Goal: Information Seeking & Learning: Learn about a topic

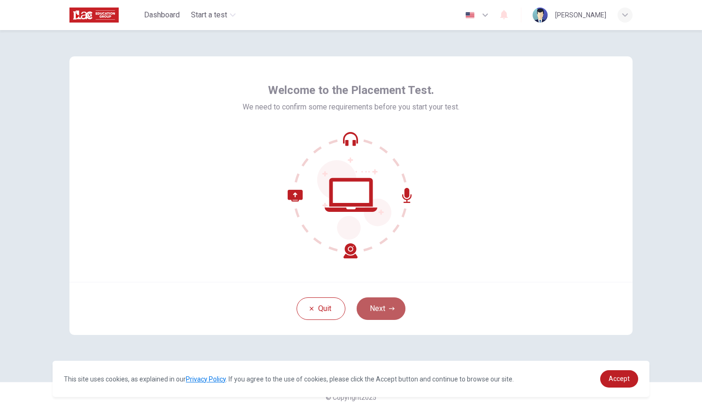
click at [372, 298] on button "Next" at bounding box center [381, 308] width 49 height 23
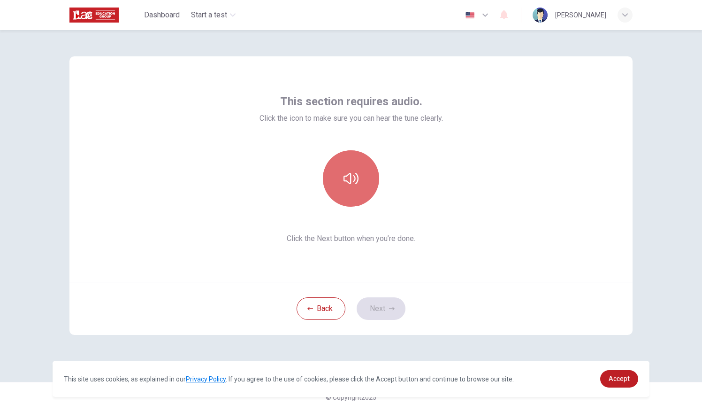
click at [345, 186] on button "button" at bounding box center [351, 178] width 56 height 56
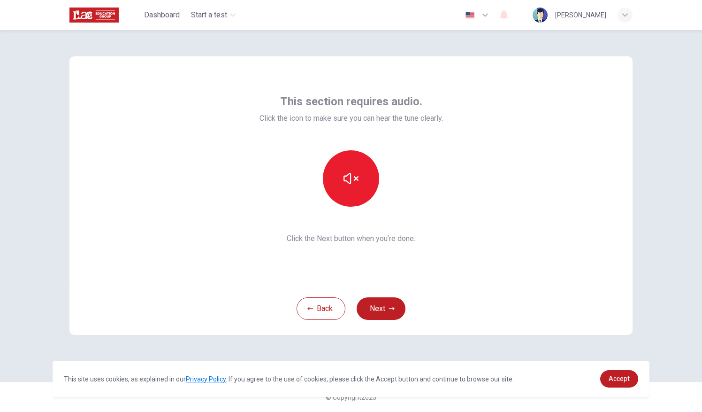
click at [695, 381] on div "© Copyright 2025" at bounding box center [351, 396] width 702 height 30
click at [465, 349] on div "This section requires audio. Click the icon to make sure you can hear the tune …" at bounding box center [350, 205] width 593 height 351
click at [372, 303] on button "Next" at bounding box center [381, 308] width 49 height 23
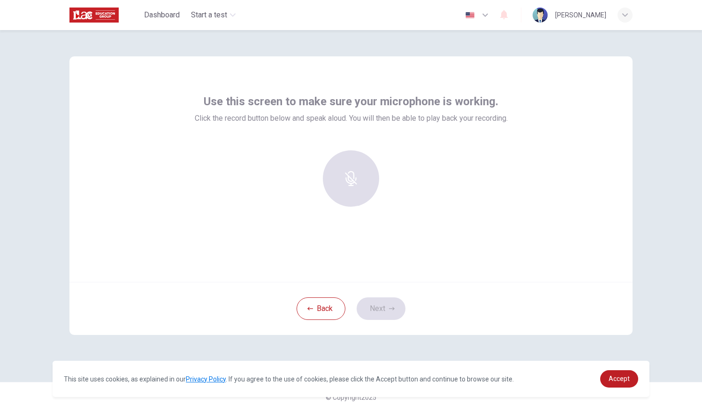
click at [372, 303] on div "Back Next" at bounding box center [350, 308] width 563 height 53
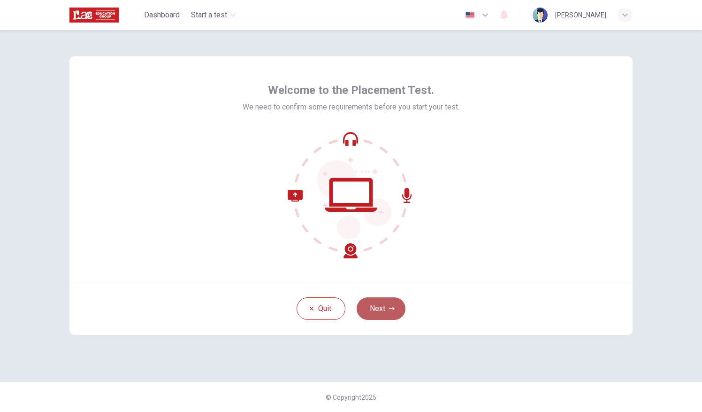
click at [379, 299] on button "Next" at bounding box center [381, 308] width 49 height 23
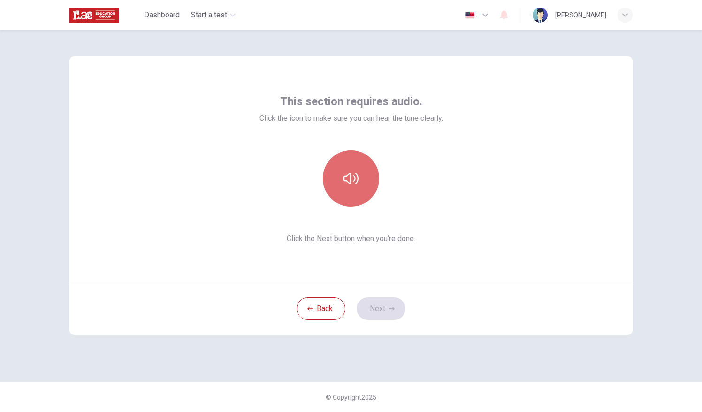
click at [345, 186] on button "button" at bounding box center [351, 178] width 56 height 56
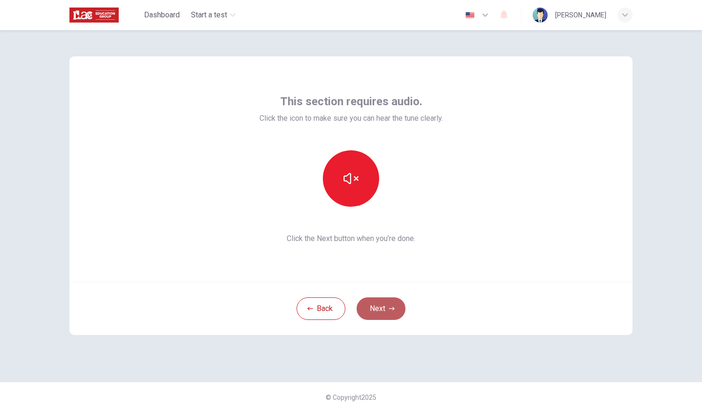
click at [373, 302] on button "Next" at bounding box center [381, 308] width 49 height 23
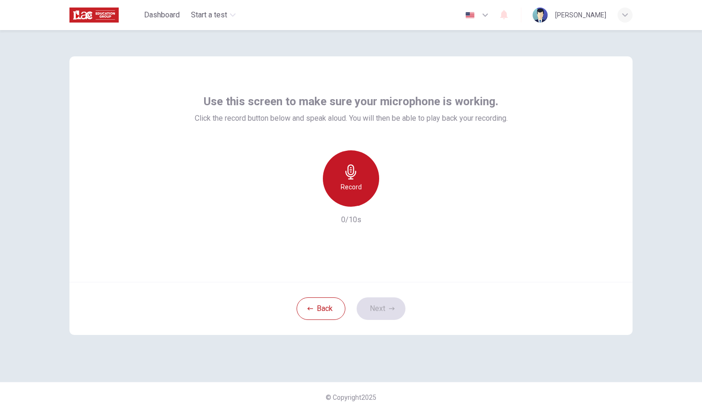
click at [349, 179] on icon "button" at bounding box center [350, 171] width 11 height 15
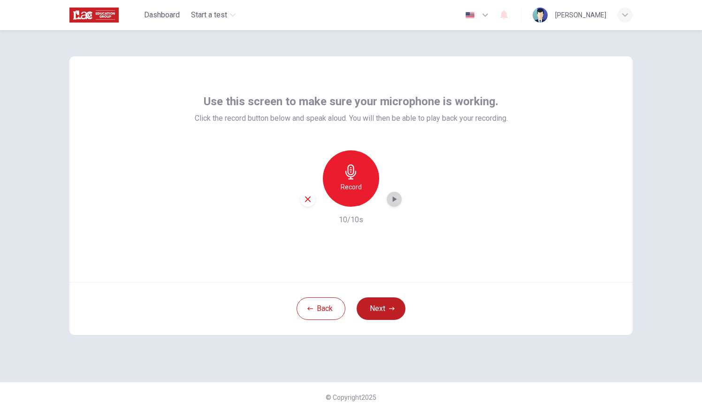
click at [393, 201] on icon "button" at bounding box center [393, 198] width 9 height 9
click at [354, 171] on icon "button" at bounding box center [350, 171] width 11 height 15
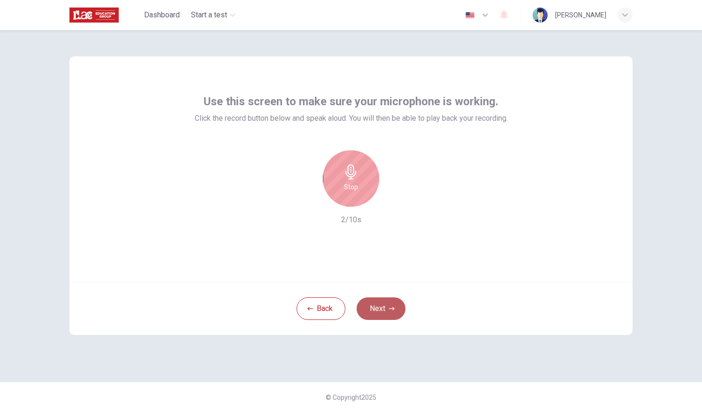
click at [372, 306] on button "Next" at bounding box center [381, 308] width 49 height 23
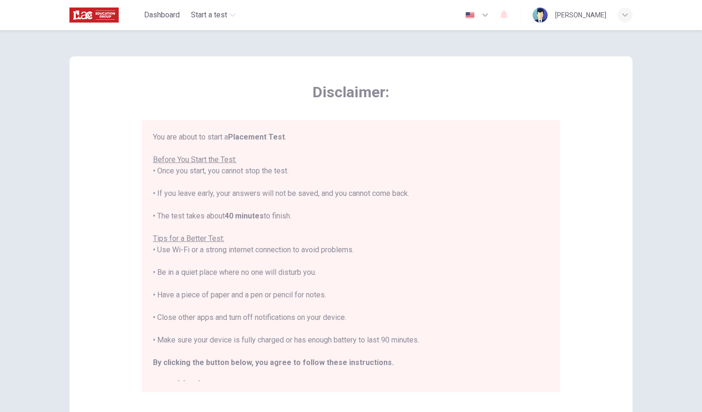
scroll to position [10, 0]
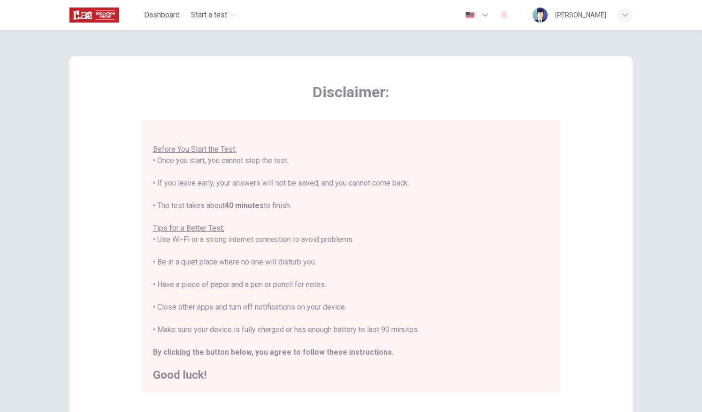
click at [195, 229] on u "Tips for a Better Test:" at bounding box center [188, 227] width 71 height 9
click at [545, 379] on div "You are about to start a Placement Test . Before You Start the Test: • Once you…" at bounding box center [353, 255] width 400 height 249
click at [191, 380] on h2 "Good luck!" at bounding box center [351, 374] width 396 height 11
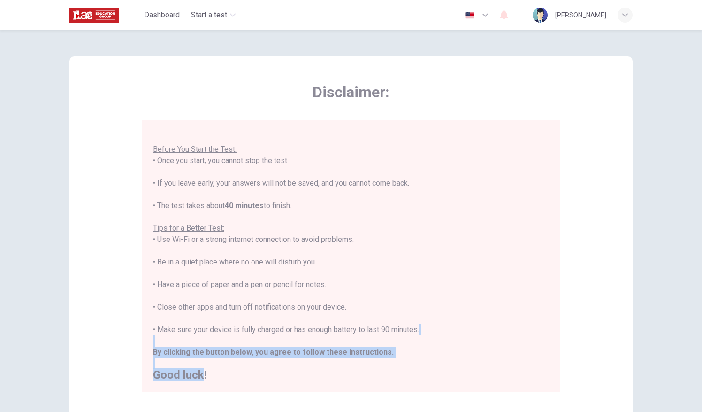
drag, startPoint x: 191, startPoint y: 380, endPoint x: 417, endPoint y: 334, distance: 230.8
click at [417, 334] on div "You are about to start a Placement Test . Before You Start the Test: • Once you…" at bounding box center [351, 250] width 396 height 259
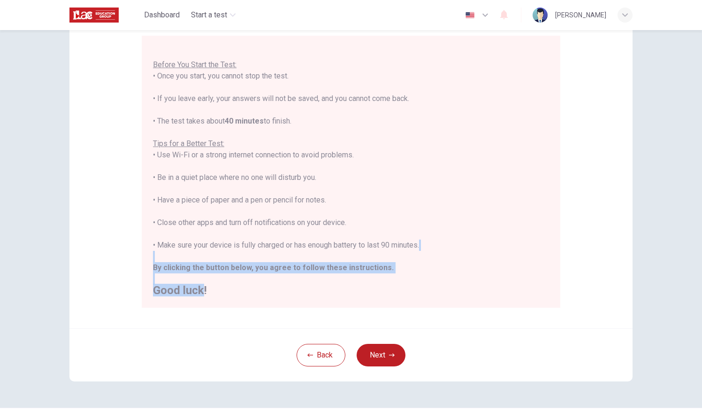
scroll to position [87, 0]
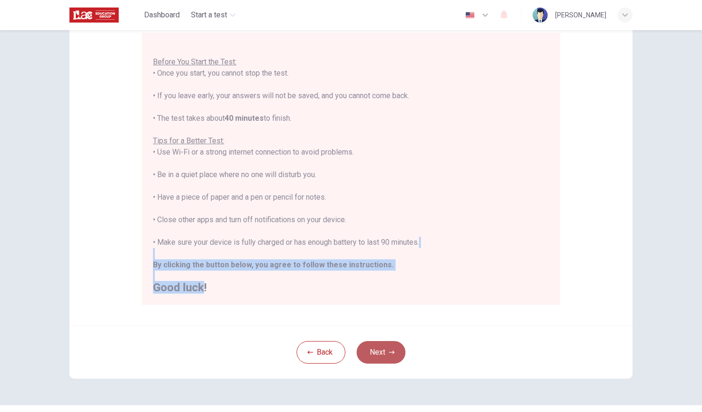
click at [382, 349] on button "Next" at bounding box center [381, 352] width 49 height 23
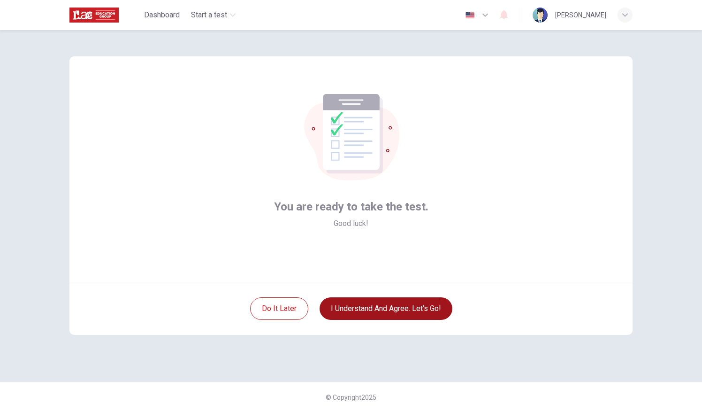
scroll to position [0, 0]
click at [356, 306] on button "I understand and agree. Let’s go!" at bounding box center [386, 308] width 133 height 23
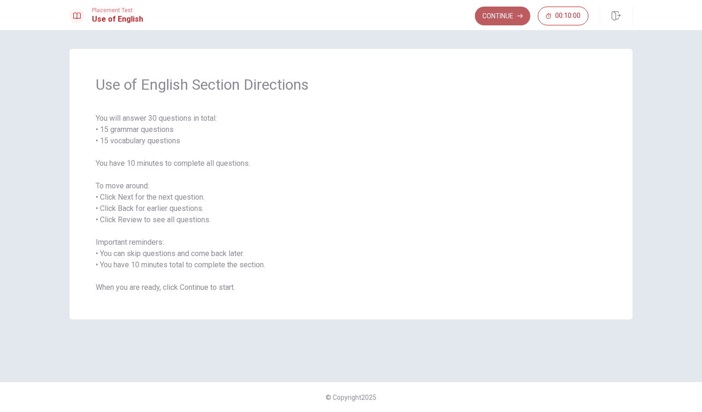
click at [479, 8] on button "Continue" at bounding box center [502, 16] width 55 height 19
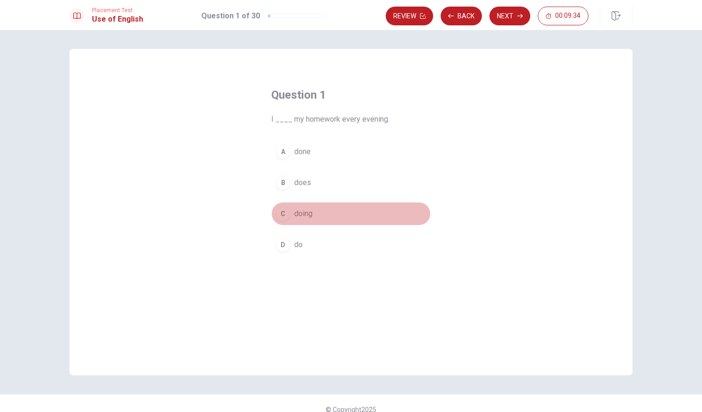
click at [285, 210] on div "C" at bounding box center [282, 213] width 15 height 15
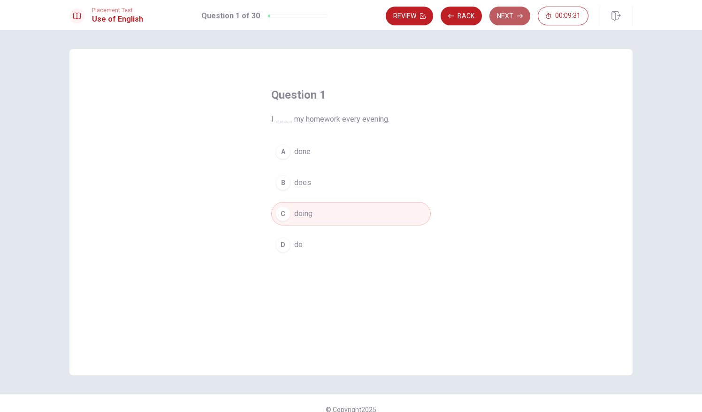
click at [507, 16] on button "Next" at bounding box center [509, 16] width 41 height 19
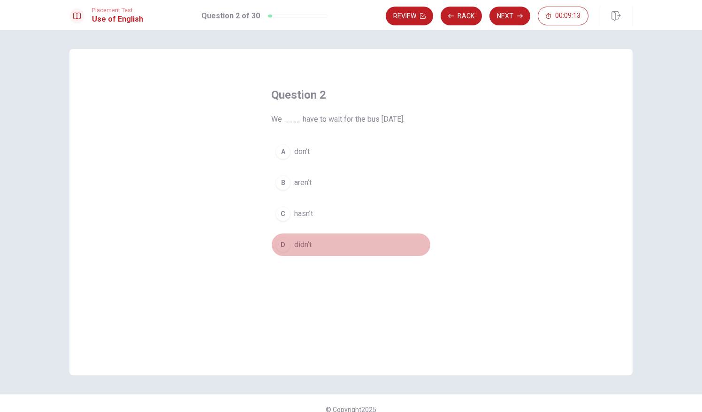
click at [279, 239] on div "D" at bounding box center [282, 244] width 15 height 15
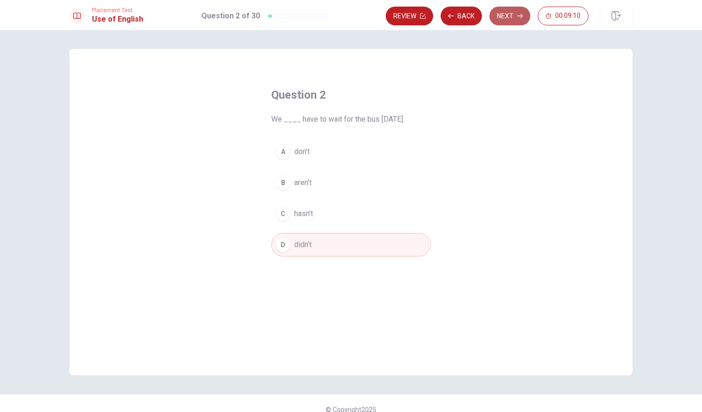
click at [506, 16] on button "Next" at bounding box center [509, 16] width 41 height 19
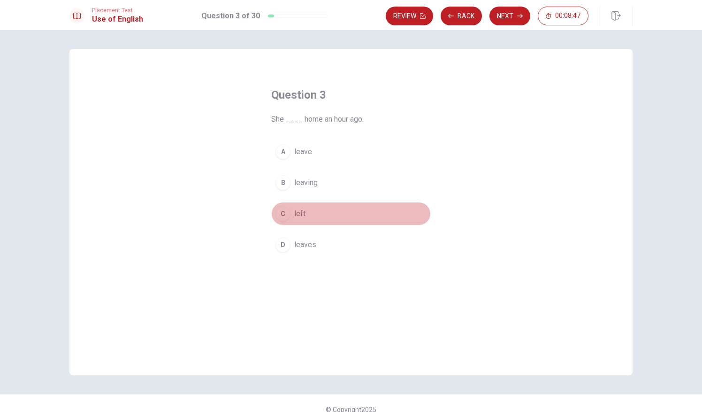
click at [282, 213] on div "C" at bounding box center [282, 213] width 15 height 15
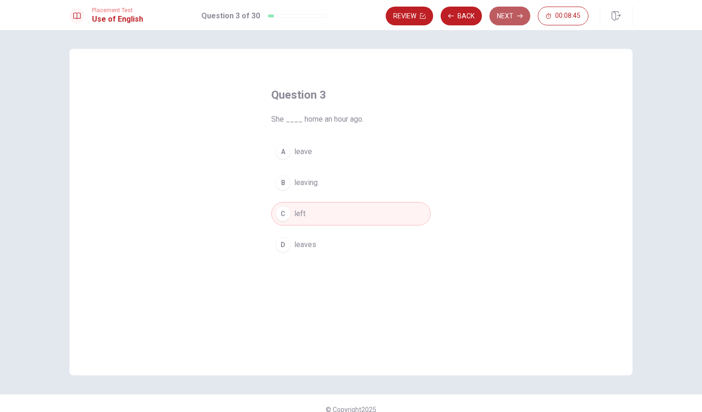
click at [517, 11] on button "Next" at bounding box center [509, 16] width 41 height 19
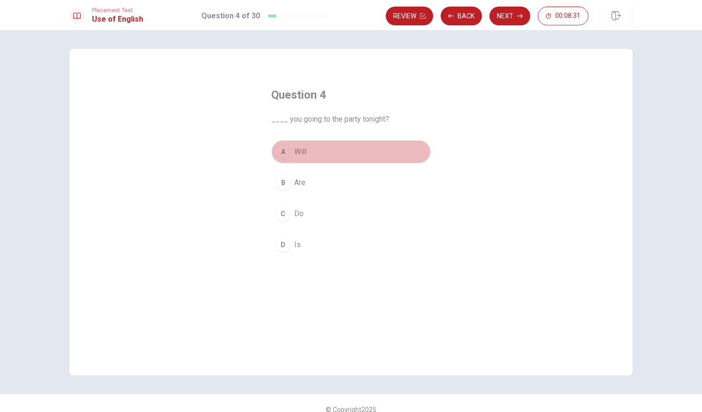
click at [282, 148] on div "A" at bounding box center [282, 151] width 15 height 15
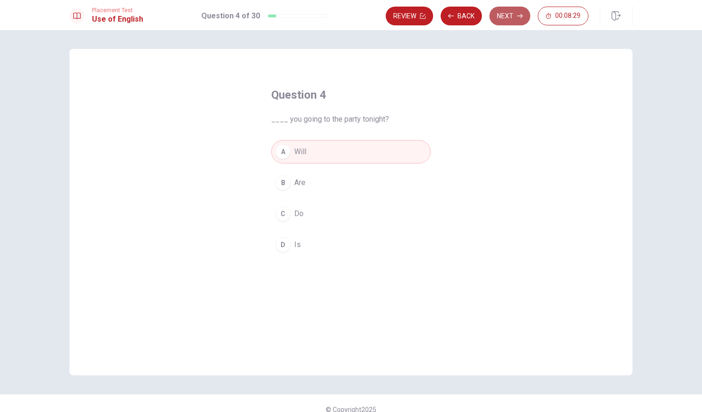
click at [510, 9] on button "Next" at bounding box center [509, 16] width 41 height 19
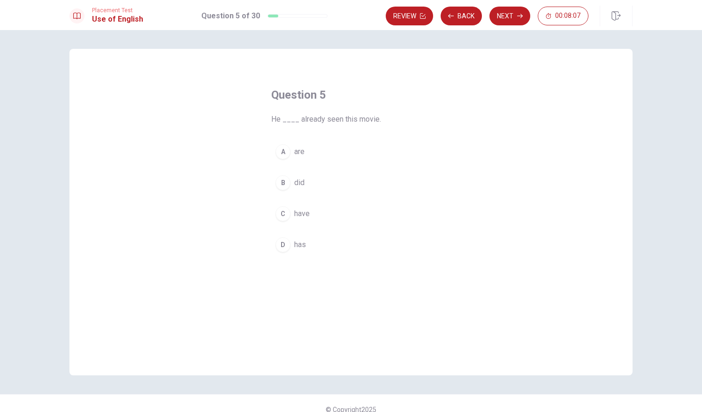
click at [289, 166] on div "A are B did C have D has" at bounding box center [351, 198] width 160 height 116
click at [313, 169] on div "A are B did C have D has" at bounding box center [351, 198] width 160 height 116
click at [263, 231] on div "Question 5 He ____ already seen this movie. A are B did C have D has" at bounding box center [350, 171] width 197 height 199
click at [275, 224] on div "A are B did C have D has" at bounding box center [351, 198] width 160 height 116
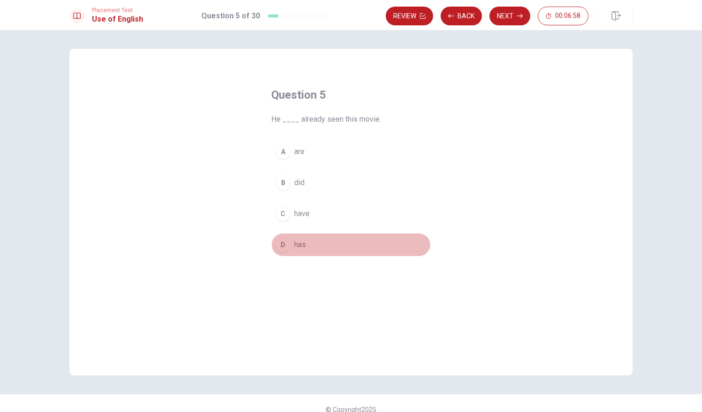
click at [282, 239] on div "D" at bounding box center [282, 244] width 15 height 15
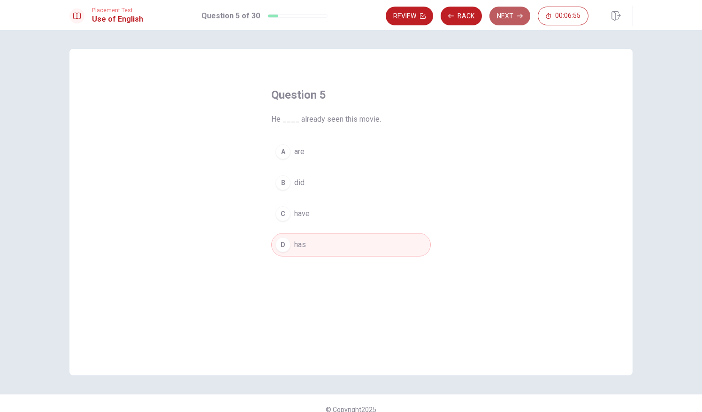
click at [503, 10] on button "Next" at bounding box center [509, 16] width 41 height 19
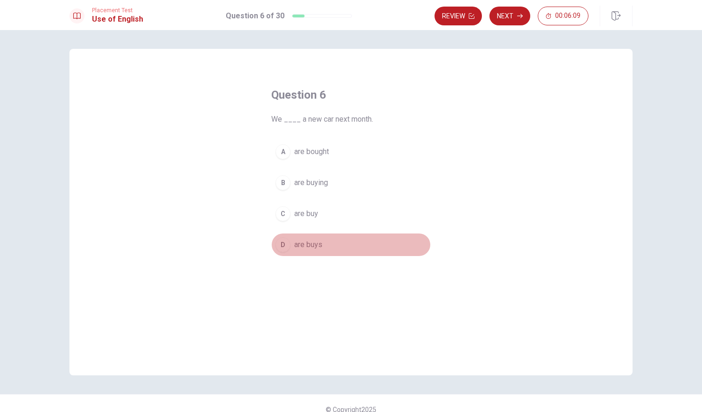
click at [280, 243] on div "D" at bounding box center [282, 244] width 15 height 15
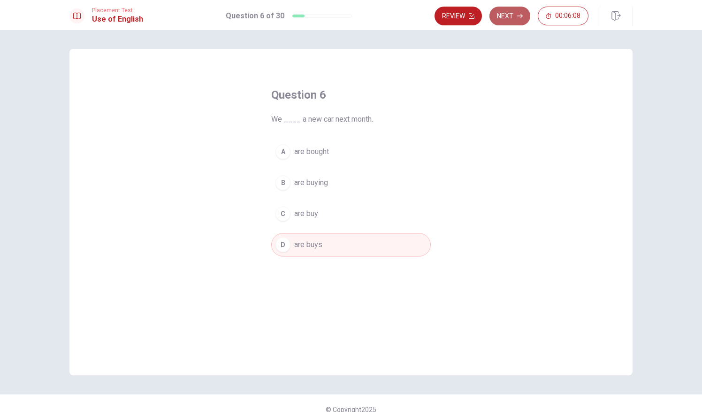
click at [506, 9] on button "Next" at bounding box center [509, 16] width 41 height 19
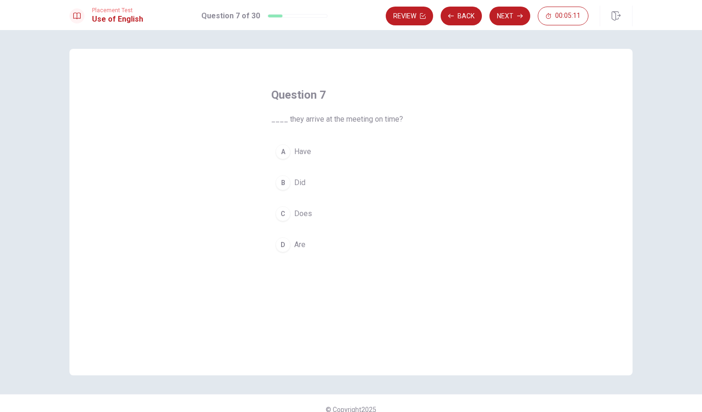
click at [266, 196] on div "Question 7 ____ they arrive at the meeting on time? A Have B Did C Does D Are" at bounding box center [350, 171] width 197 height 199
click at [280, 156] on div "A" at bounding box center [282, 151] width 15 height 15
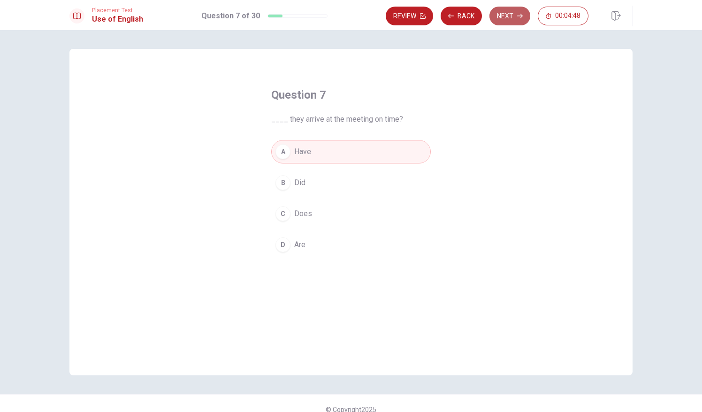
click at [515, 8] on button "Next" at bounding box center [509, 16] width 41 height 19
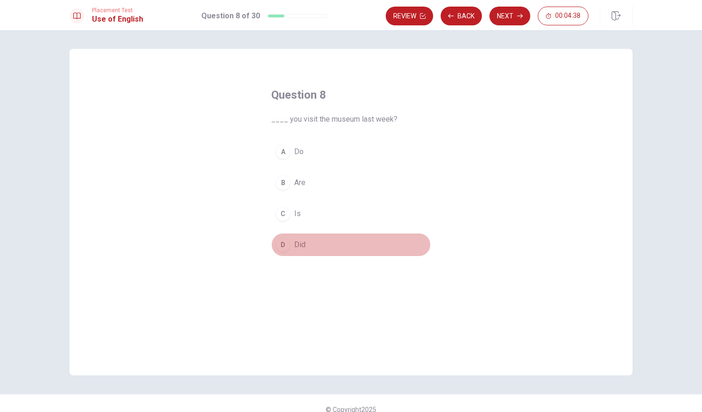
click at [282, 237] on div "D" at bounding box center [282, 244] width 15 height 15
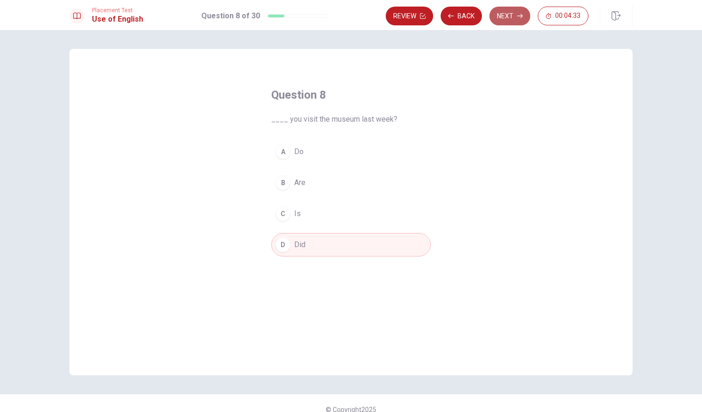
click at [511, 17] on button "Next" at bounding box center [509, 16] width 41 height 19
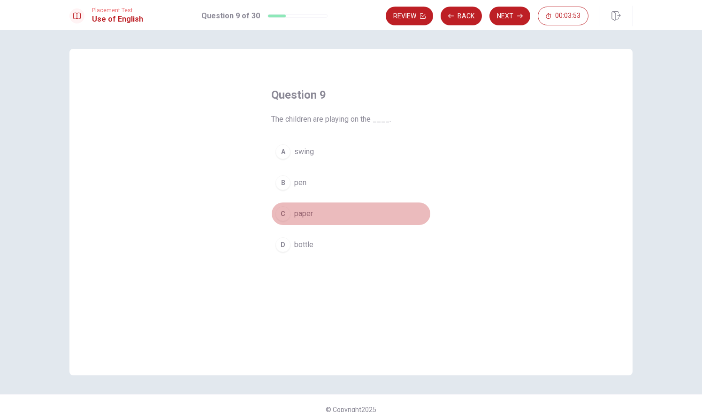
click at [280, 215] on div "C" at bounding box center [282, 213] width 15 height 15
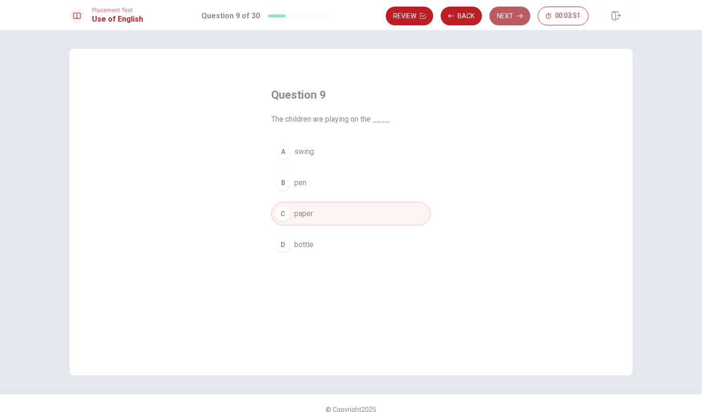
click at [514, 15] on button "Next" at bounding box center [509, 16] width 41 height 19
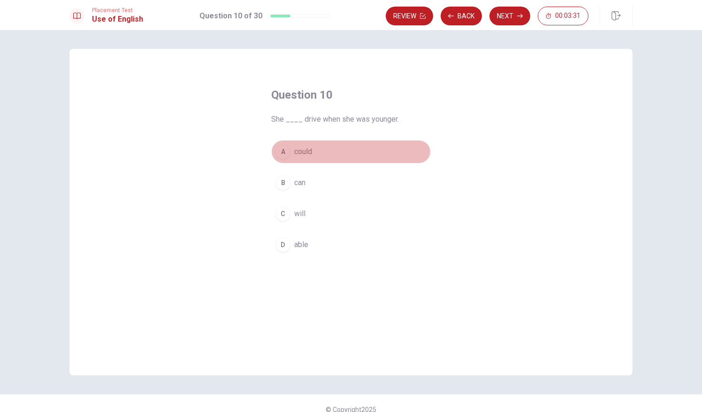
click at [303, 151] on span "could" at bounding box center [303, 151] width 18 height 11
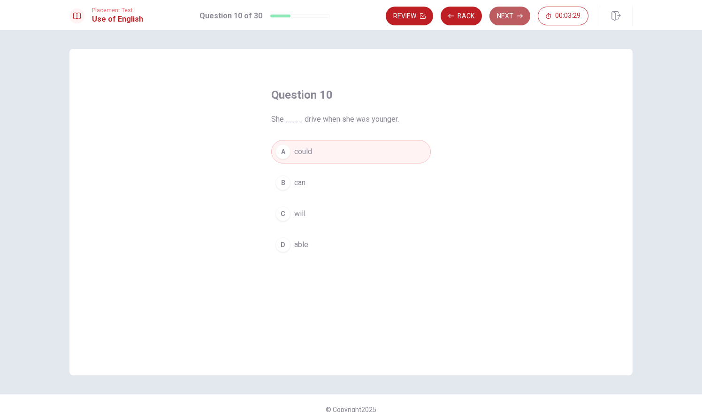
click at [504, 16] on button "Next" at bounding box center [509, 16] width 41 height 19
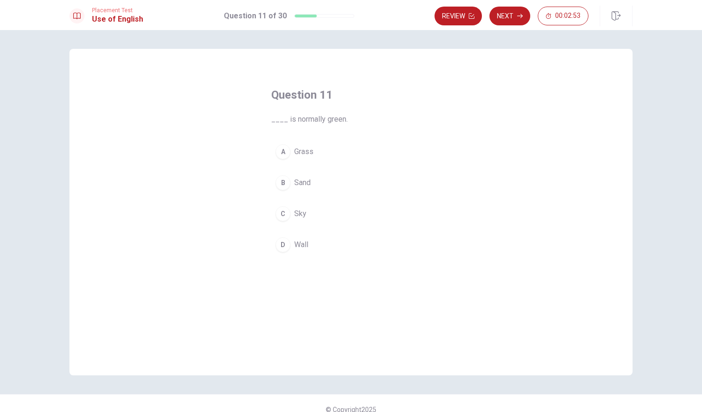
click at [285, 205] on button "C Sky" at bounding box center [351, 213] width 160 height 23
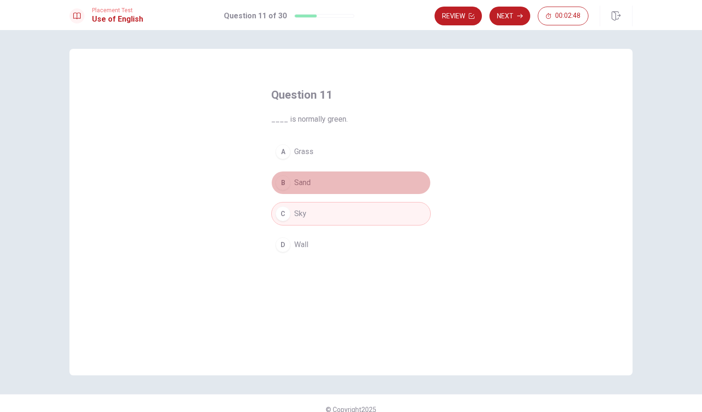
click at [310, 183] on button "B Sand" at bounding box center [351, 182] width 160 height 23
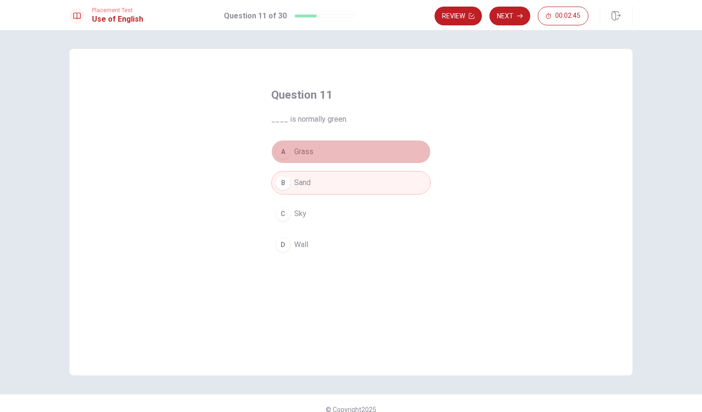
click at [318, 154] on button "A Grass" at bounding box center [351, 151] width 160 height 23
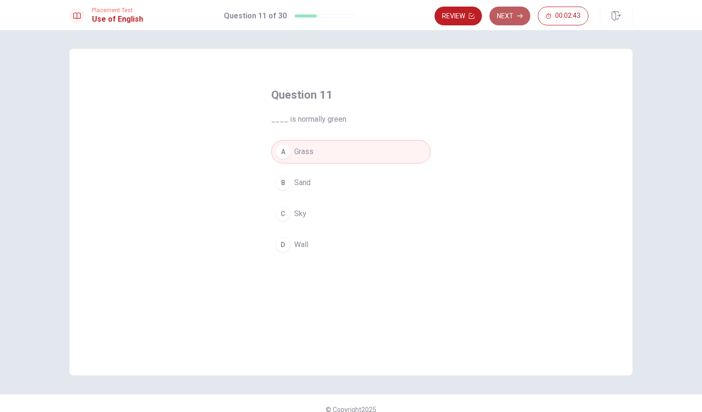
click at [503, 12] on button "Next" at bounding box center [509, 16] width 41 height 19
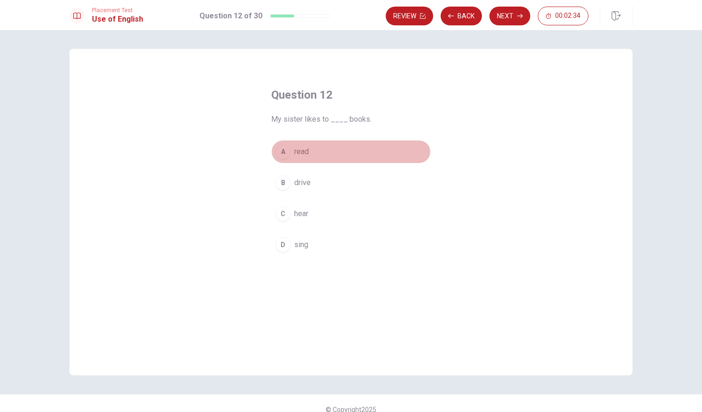
click at [317, 147] on button "A read" at bounding box center [351, 151] width 160 height 23
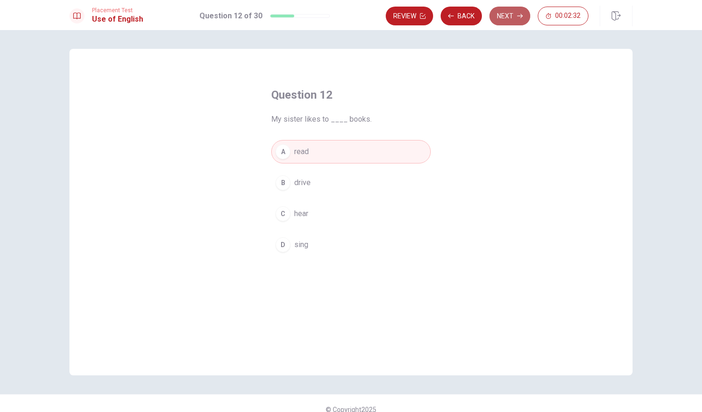
click at [511, 17] on button "Next" at bounding box center [509, 16] width 41 height 19
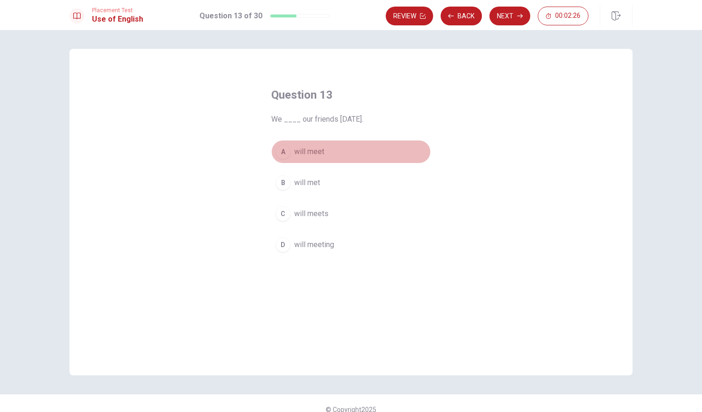
click at [327, 151] on button "A will meet" at bounding box center [351, 151] width 160 height 23
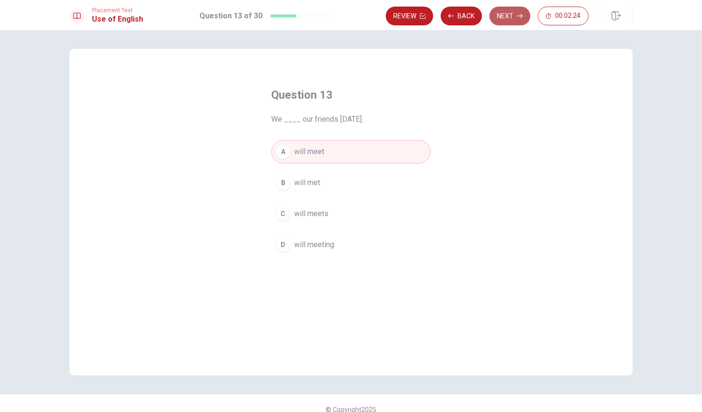
click at [518, 9] on button "Next" at bounding box center [509, 16] width 41 height 19
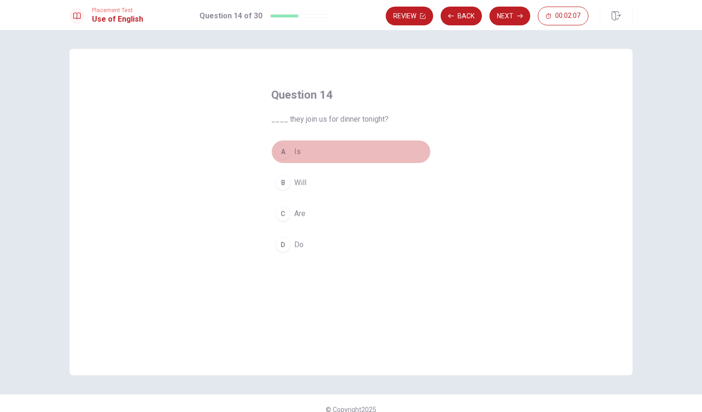
click at [313, 150] on button "A Is" at bounding box center [351, 151] width 160 height 23
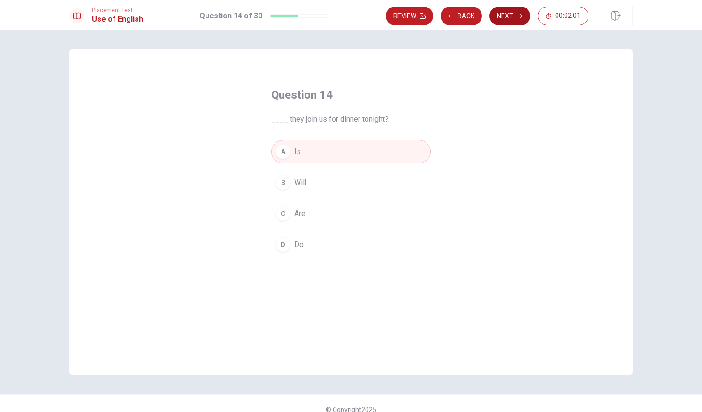
click at [498, 14] on button "Next" at bounding box center [509, 16] width 41 height 19
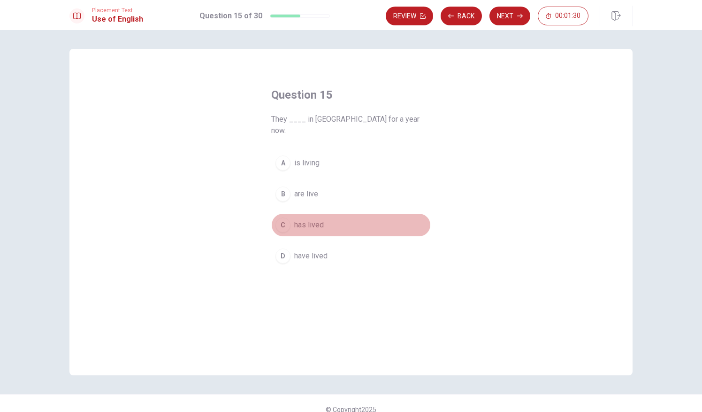
click at [330, 213] on button "C has lived" at bounding box center [351, 224] width 160 height 23
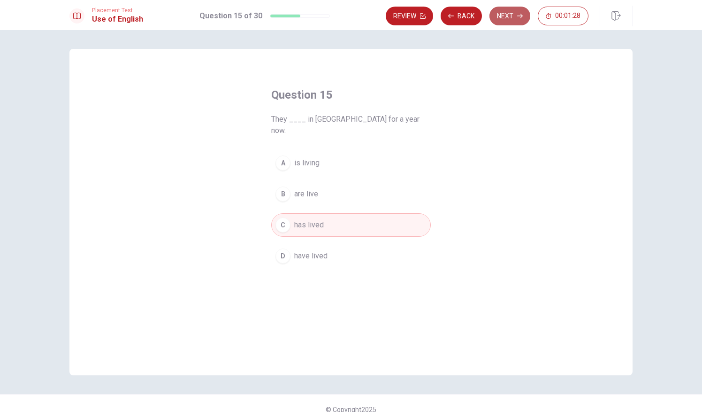
click at [515, 8] on button "Next" at bounding box center [509, 16] width 41 height 19
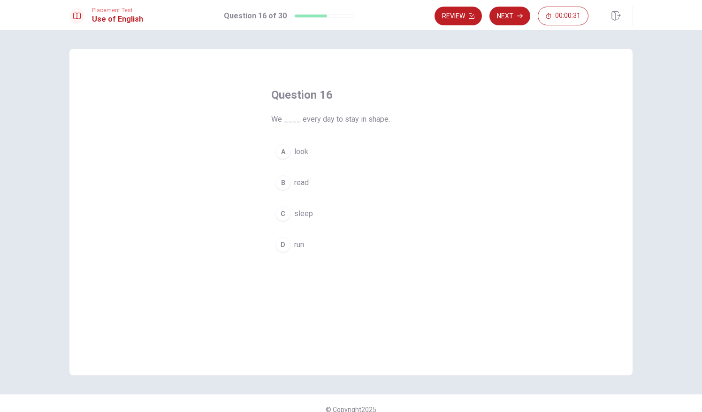
click at [308, 165] on div "A look B read C sleep D run" at bounding box center [351, 198] width 160 height 116
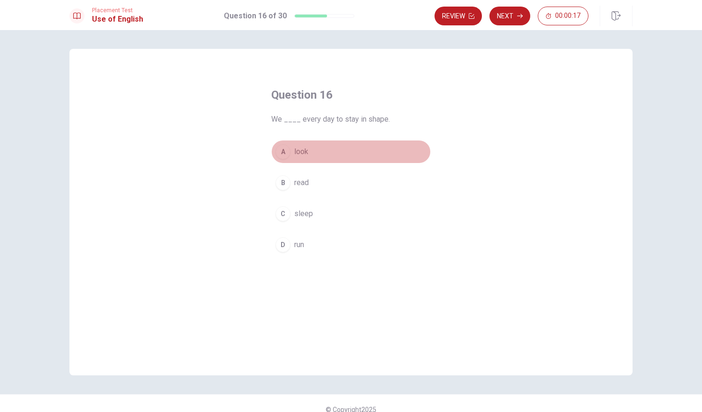
click at [309, 150] on button "A look" at bounding box center [351, 151] width 160 height 23
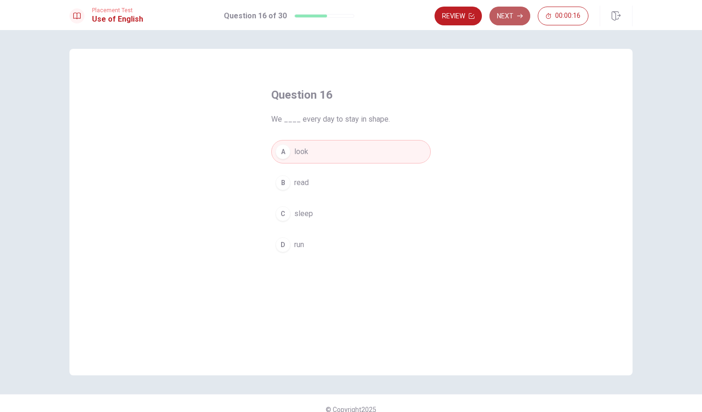
click at [526, 13] on button "Next" at bounding box center [509, 16] width 41 height 19
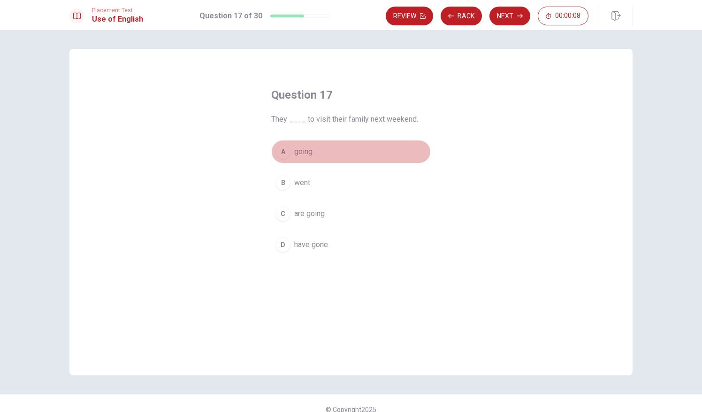
click at [322, 155] on button "A going" at bounding box center [351, 151] width 160 height 23
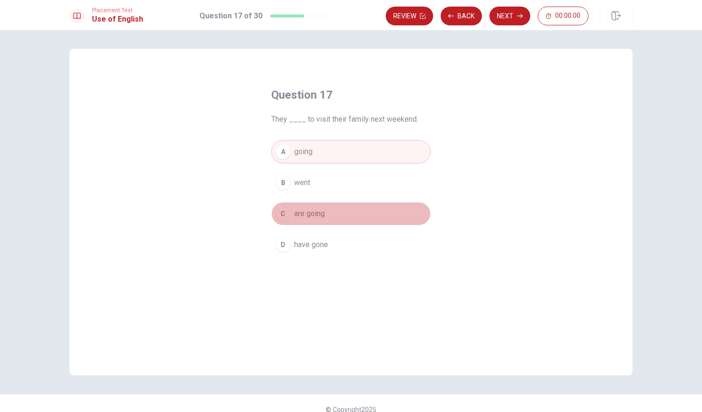
click at [324, 211] on button "C are going" at bounding box center [351, 213] width 160 height 23
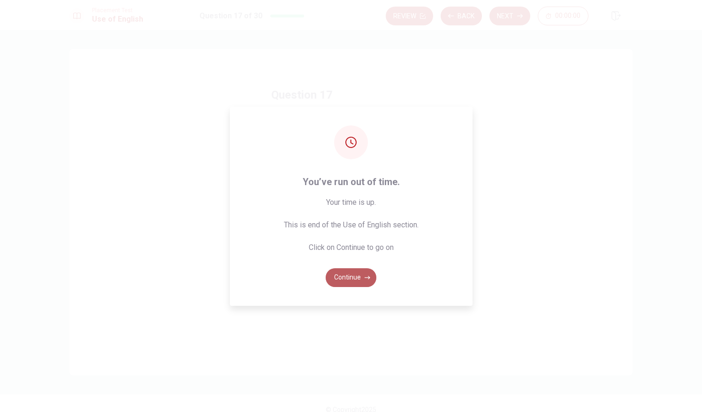
click at [340, 274] on button "Continue" at bounding box center [351, 277] width 51 height 19
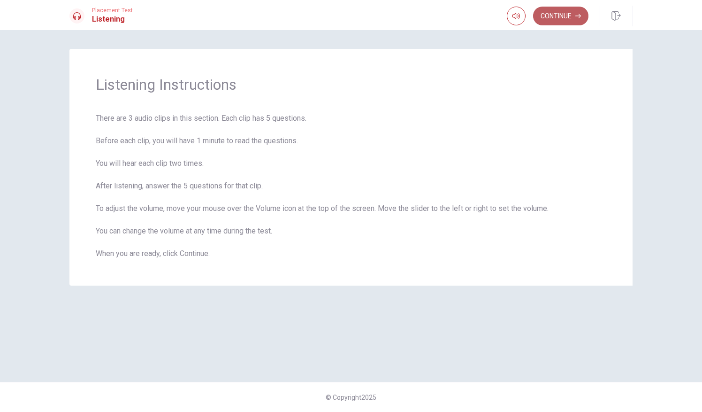
click at [563, 15] on button "Continue" at bounding box center [560, 16] width 55 height 19
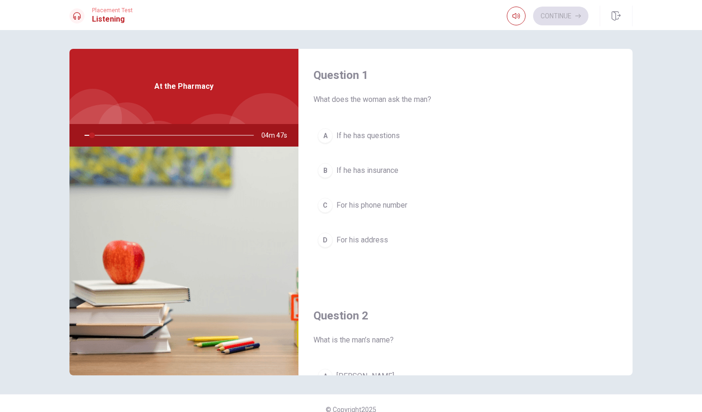
click at [504, 346] on div "Question 2 What is the man’s name? A [PERSON_NAME] B [PERSON_NAME] C [PERSON_NA…" at bounding box center [465, 409] width 334 height 240
click at [519, 20] on button "button" at bounding box center [516, 16] width 19 height 19
click at [623, 370] on div "Question 2 What is the man’s name? A [PERSON_NAME] B [PERSON_NAME] C [PERSON_NA…" at bounding box center [465, 409] width 334 height 240
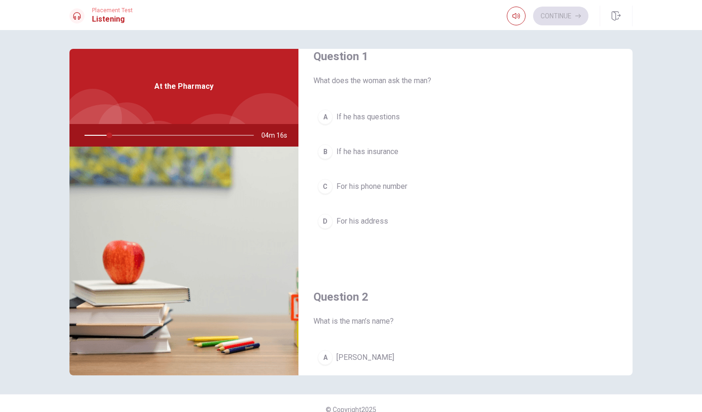
scroll to position [38, 0]
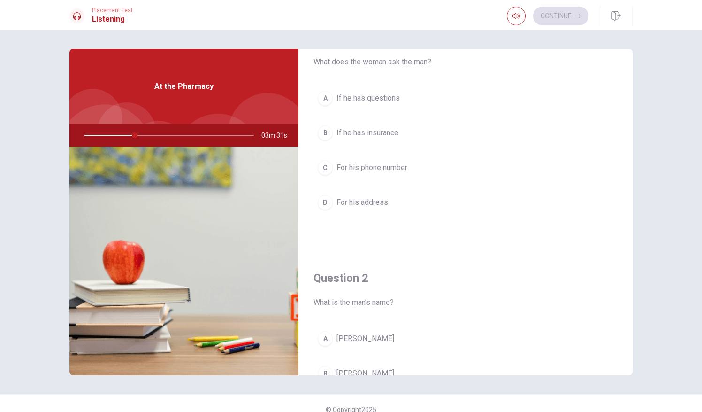
click at [624, 53] on div "Question 1 What does the woman ask the man? A If he has questions B If he has i…" at bounding box center [465, 131] width 334 height 240
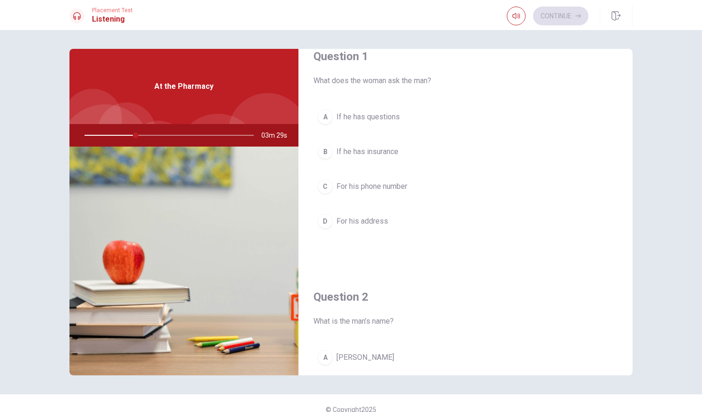
scroll to position [0, 0]
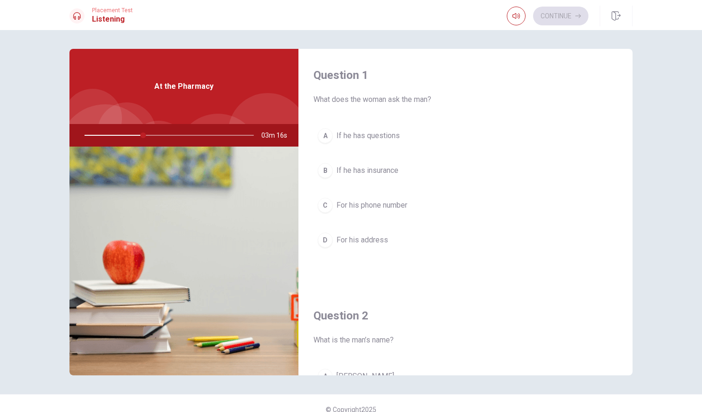
click at [625, 370] on div "Question 2 What is the man’s name? A [PERSON_NAME] B [PERSON_NAME] C [PERSON_NA…" at bounding box center [465, 409] width 334 height 240
click at [628, 372] on div "Question 1 What does the woman ask the man? A If he has questions B If he has i…" at bounding box center [465, 212] width 334 height 326
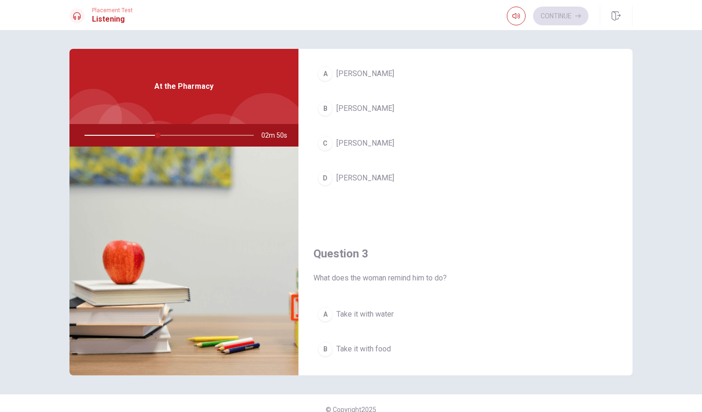
scroll to position [294, 0]
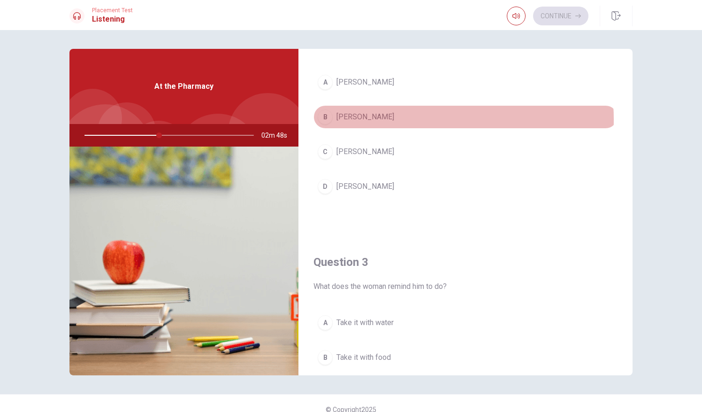
click at [416, 117] on button "B [PERSON_NAME]" at bounding box center [465, 116] width 304 height 23
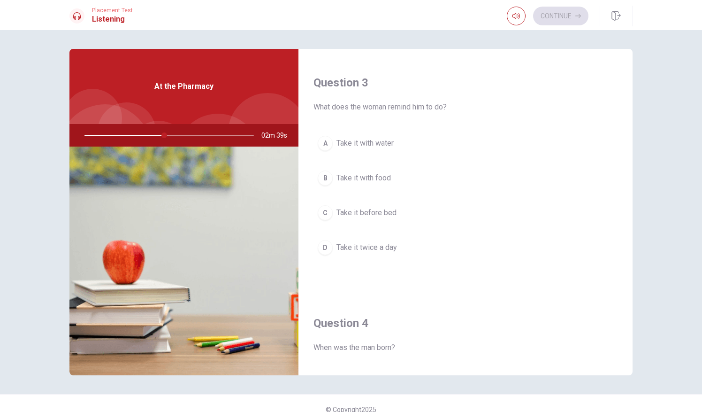
scroll to position [481, 0]
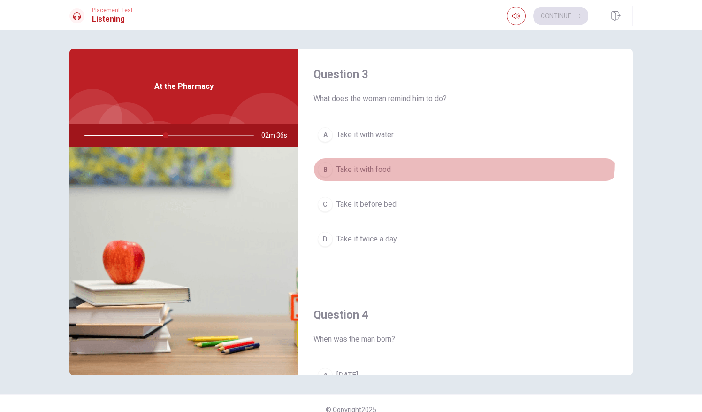
click at [422, 158] on button "B Take it with food" at bounding box center [465, 169] width 304 height 23
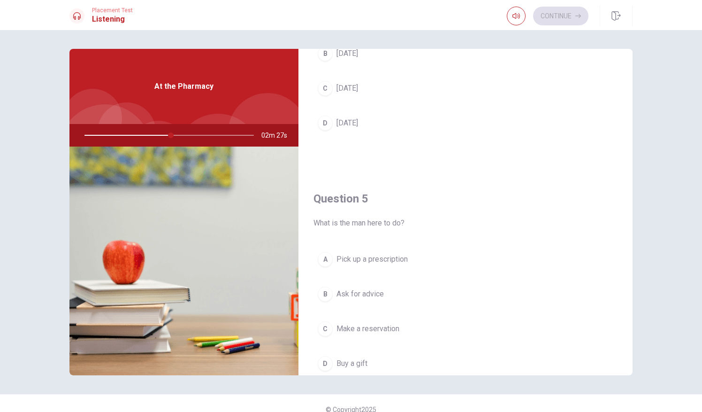
scroll to position [869, 0]
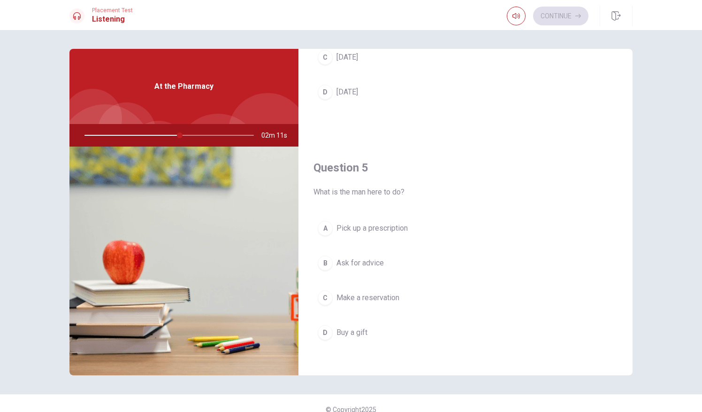
click at [625, 53] on div "Question 4 When was the man born? A [DEMOGRAPHIC_DATA] B [DEMOGRAPHIC_DATA] C […" at bounding box center [465, 21] width 334 height 240
click at [628, 51] on div "Question 1 What does the woman ask the man? A If he has questions B If he has i…" at bounding box center [465, 212] width 334 height 326
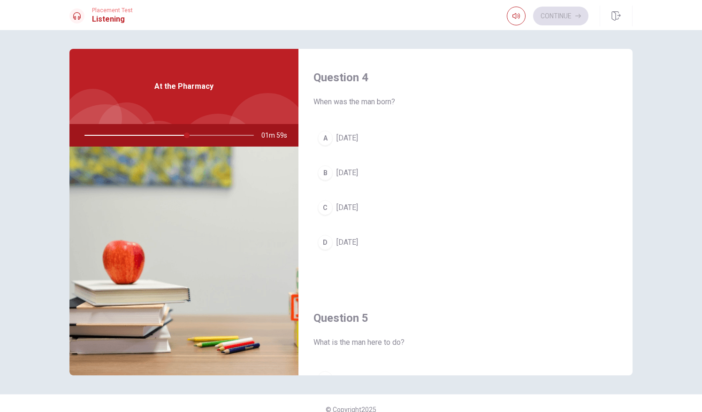
scroll to position [700, 0]
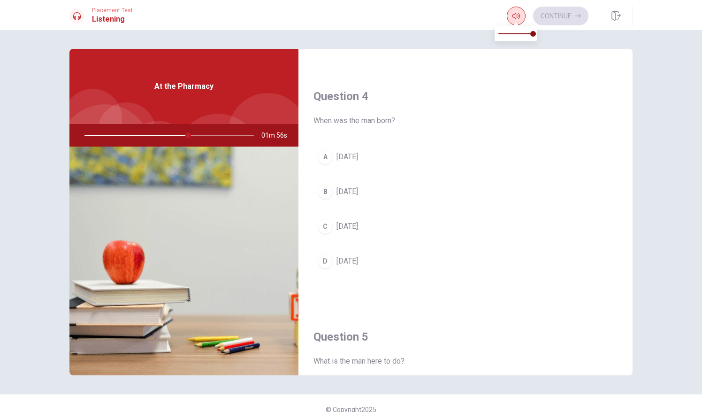
click at [518, 22] on span at bounding box center [516, 23] width 8 height 5
click at [518, 20] on button "button" at bounding box center [516, 16] width 19 height 19
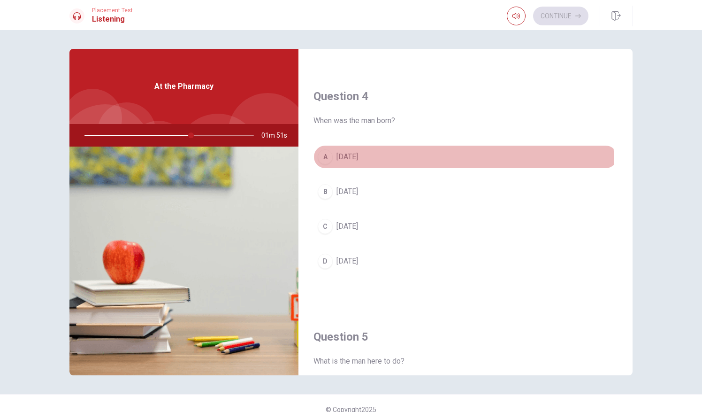
click at [389, 160] on button "A [DATE]" at bounding box center [465, 156] width 304 height 23
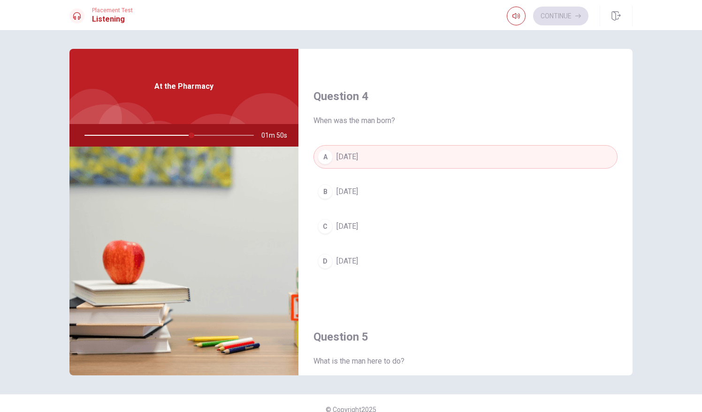
click at [358, 186] on span "[DATE]" at bounding box center [347, 191] width 22 height 11
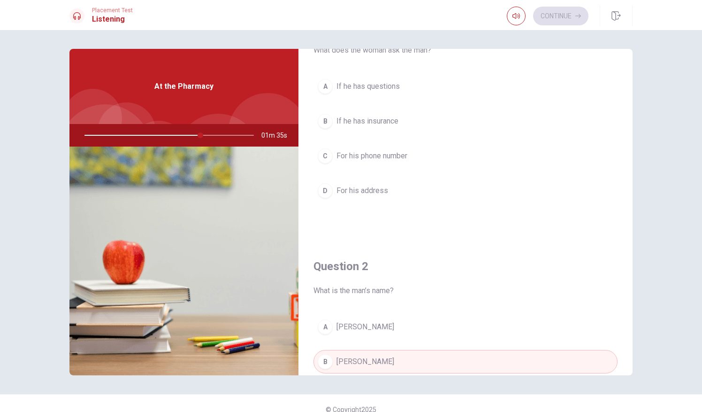
scroll to position [37, 0]
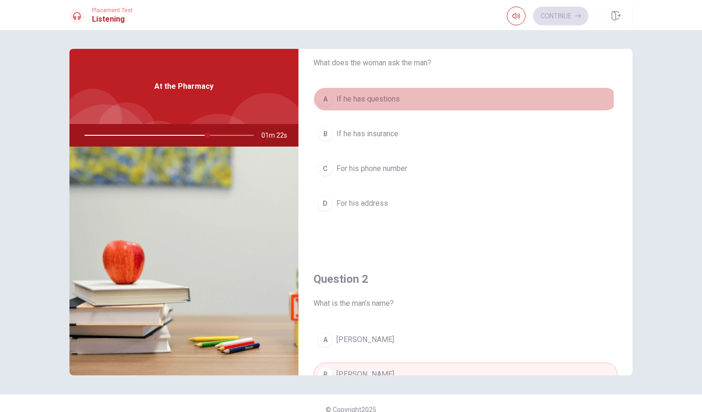
click at [399, 101] on button "A If he has questions" at bounding box center [465, 98] width 304 height 23
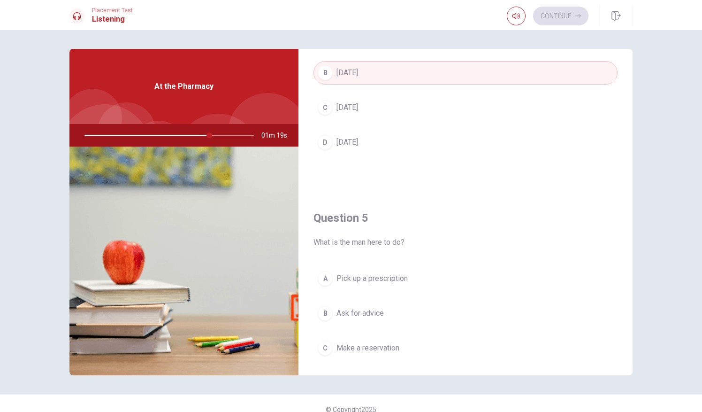
scroll to position [869, 0]
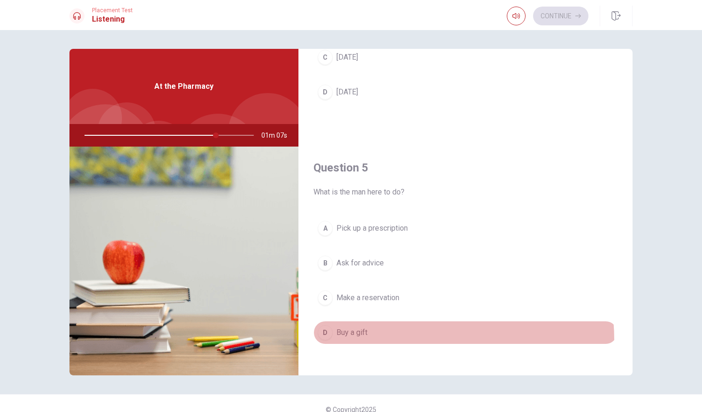
click at [388, 334] on button "D Buy a gift" at bounding box center [465, 331] width 304 height 23
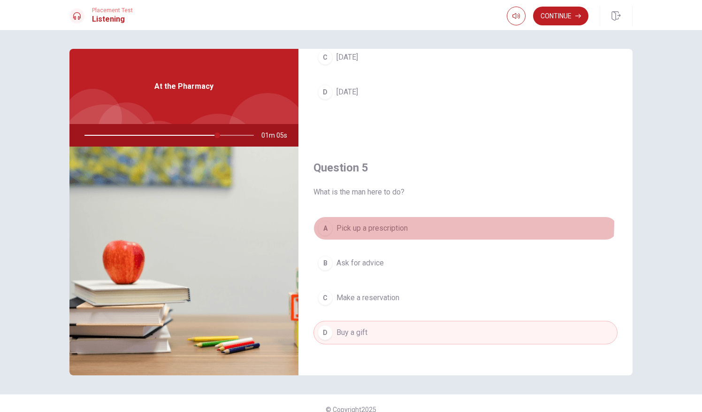
click at [409, 218] on button "A Pick up a prescription" at bounding box center [465, 227] width 304 height 23
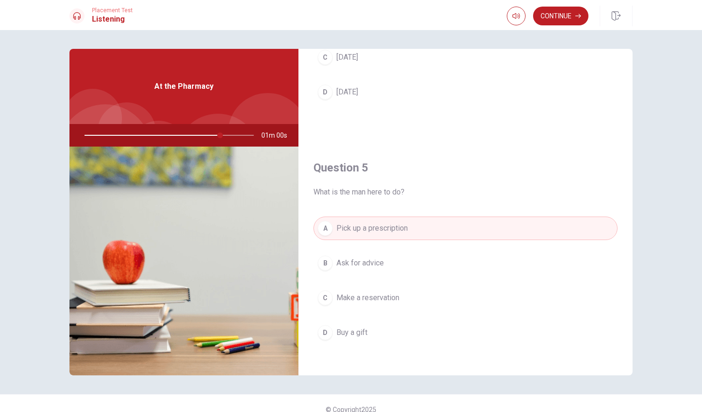
scroll to position [12, 0]
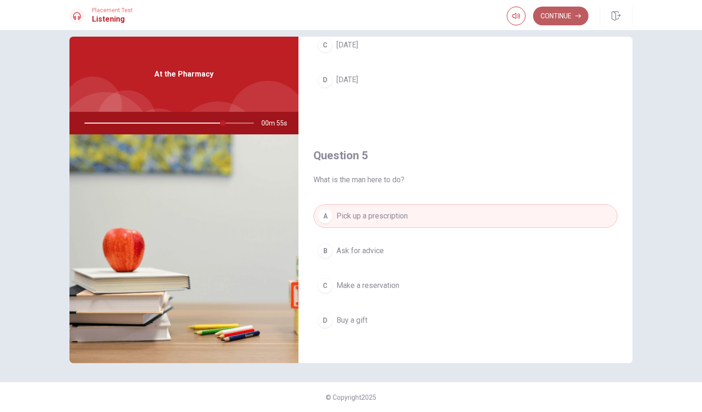
click at [557, 22] on button "Continue" at bounding box center [560, 16] width 55 height 19
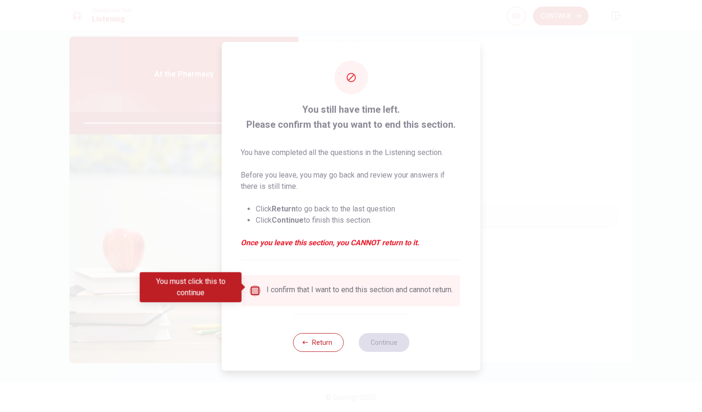
click at [255, 286] on input "You must click this to continue" at bounding box center [255, 290] width 11 height 11
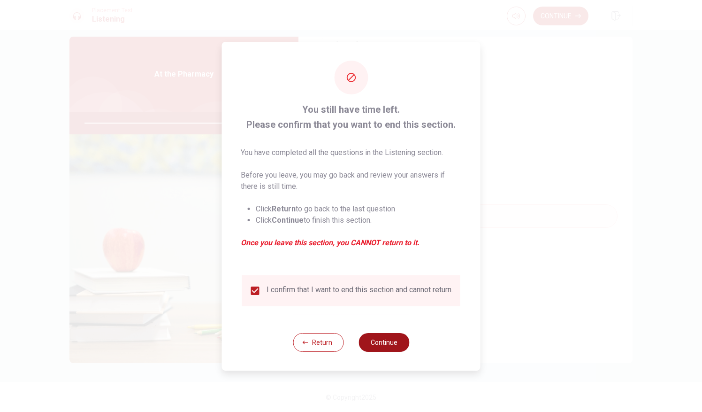
click at [381, 344] on button "Continue" at bounding box center [383, 342] width 51 height 19
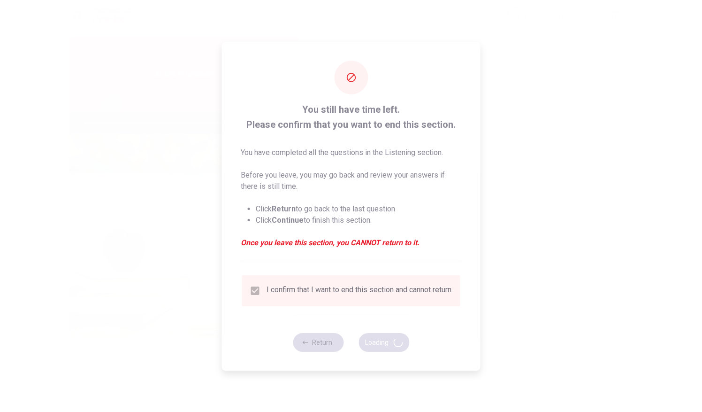
type input "85"
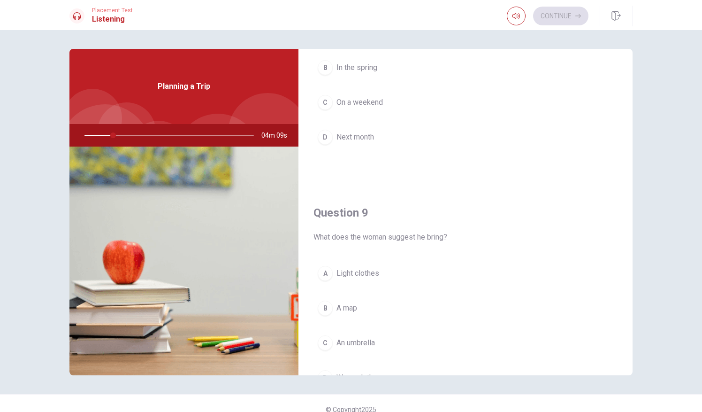
scroll to position [13, 0]
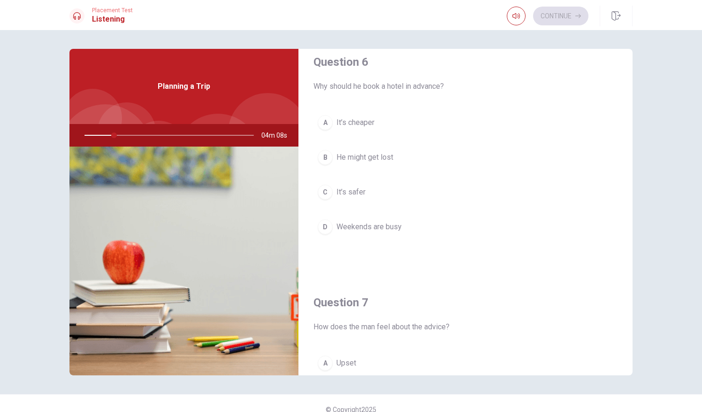
drag, startPoint x: 630, startPoint y: 66, endPoint x: 632, endPoint y: 55, distance: 11.0
click at [632, 55] on div "Question 6 Why should he book a hotel in advance? A It’s cheaper B He might get…" at bounding box center [350, 212] width 593 height 326
click at [583, 328] on span "How does the man feel about the advice?" at bounding box center [465, 326] width 304 height 11
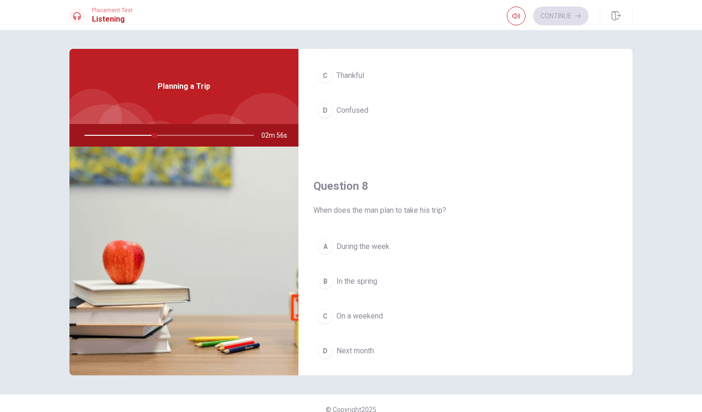
scroll to position [389, 0]
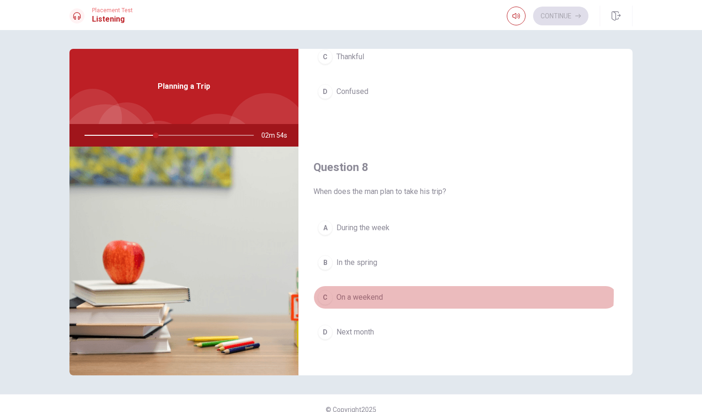
click at [404, 291] on button "C On a weekend" at bounding box center [465, 296] width 304 height 23
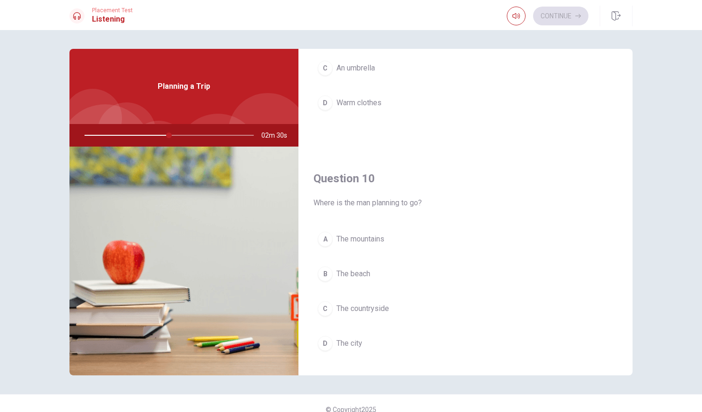
scroll to position [869, 0]
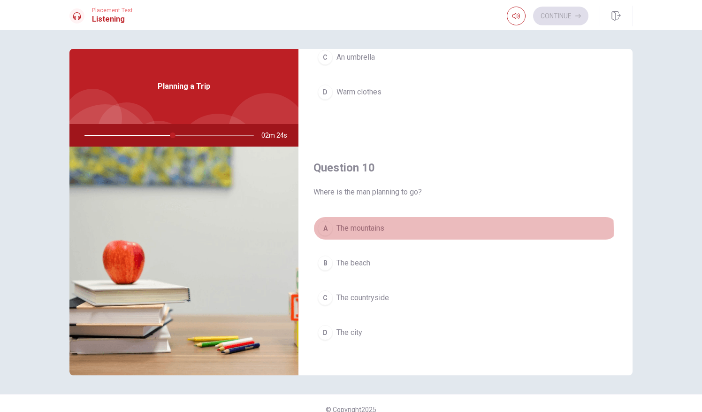
click at [417, 225] on button "A The mountains" at bounding box center [465, 227] width 304 height 23
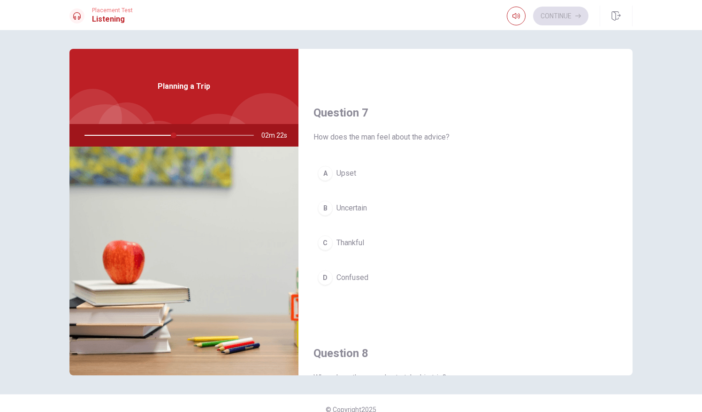
scroll to position [0, 0]
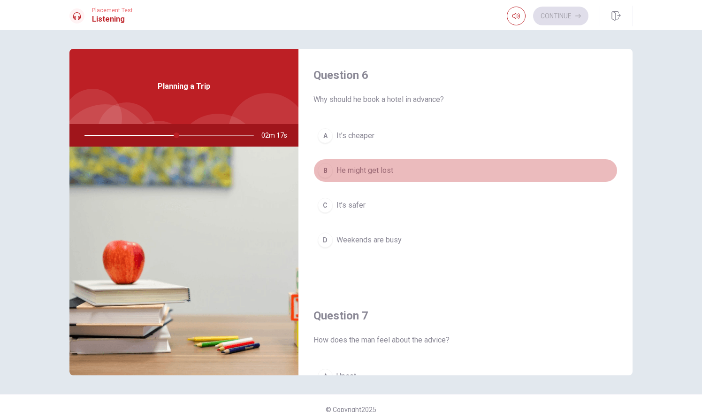
click at [486, 159] on button "B He might get lost" at bounding box center [465, 170] width 304 height 23
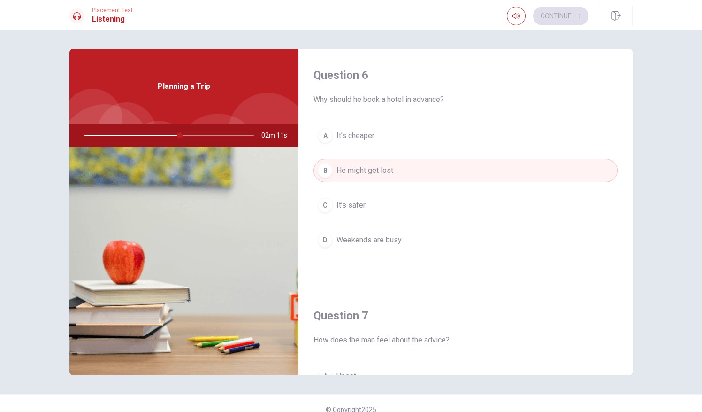
click at [422, 245] on button "D Weekends are busy" at bounding box center [465, 239] width 304 height 23
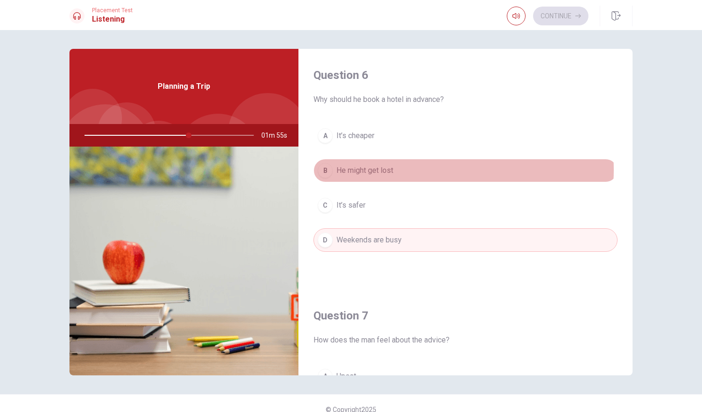
click at [438, 169] on button "B He might get lost" at bounding box center [465, 170] width 304 height 23
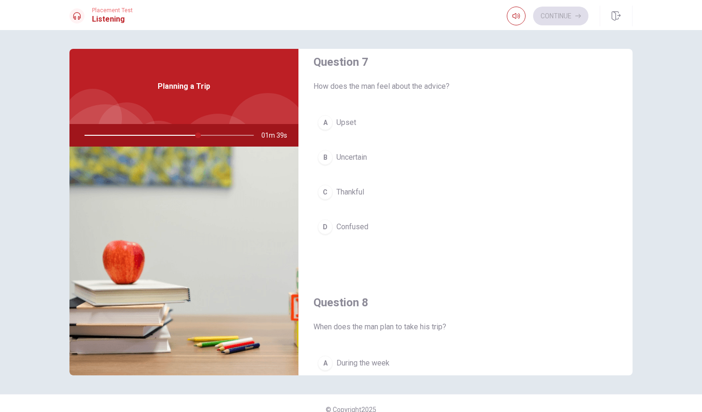
scroll to position [263, 0]
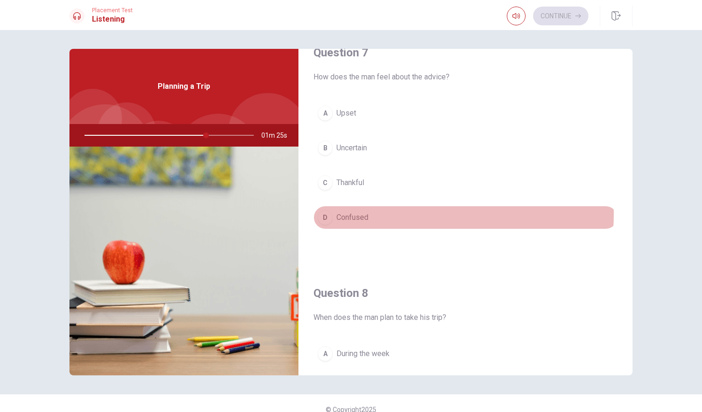
click at [386, 211] on button "D Confused" at bounding box center [465, 217] width 304 height 23
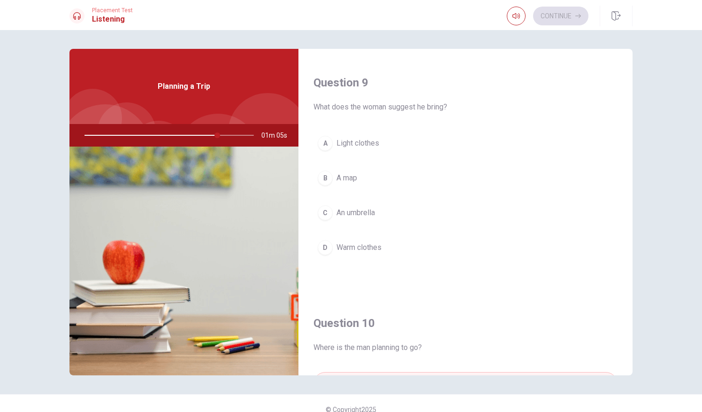
scroll to position [732, 0]
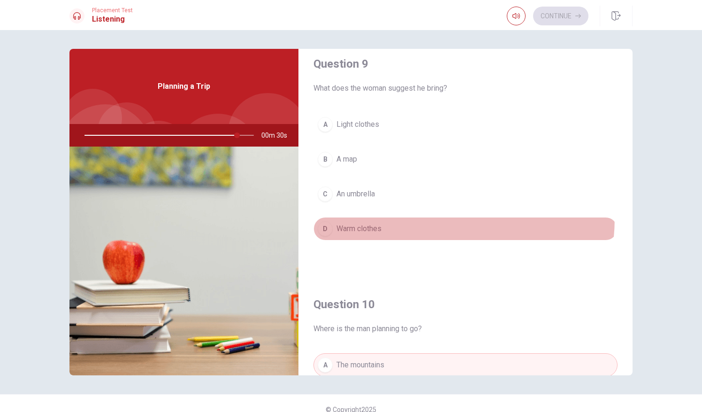
click at [393, 217] on button "D Warm clothes" at bounding box center [465, 228] width 304 height 23
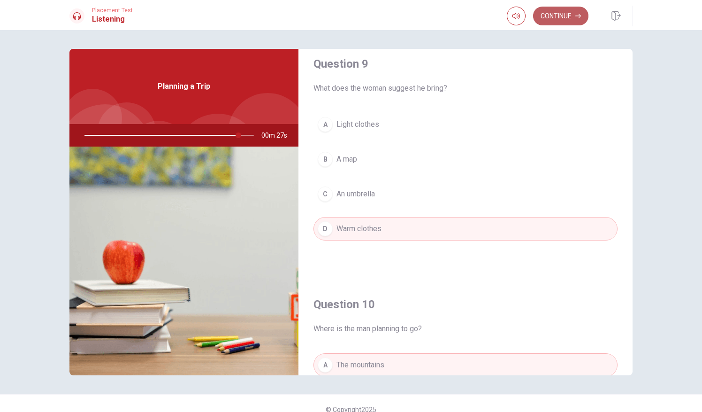
click at [566, 20] on button "Continue" at bounding box center [560, 16] width 55 height 19
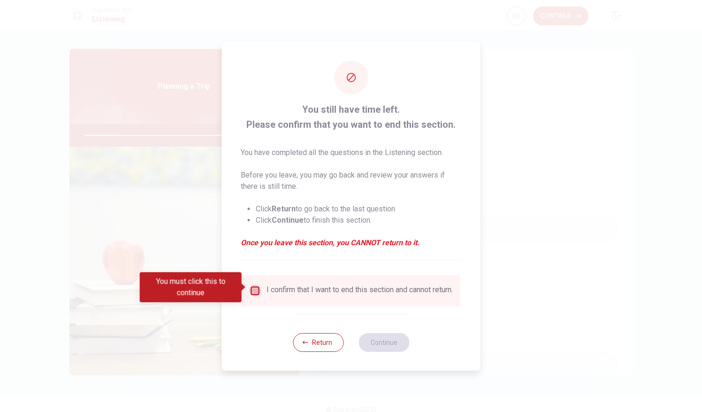
click at [255, 288] on input "You must click this to continue" at bounding box center [255, 290] width 11 height 11
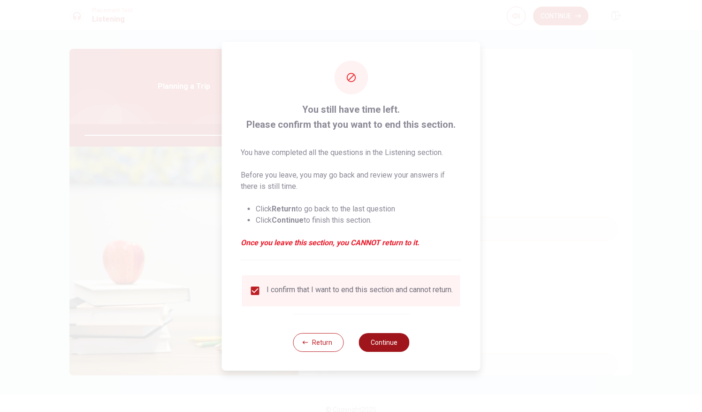
click at [368, 342] on button "Continue" at bounding box center [383, 342] width 51 height 19
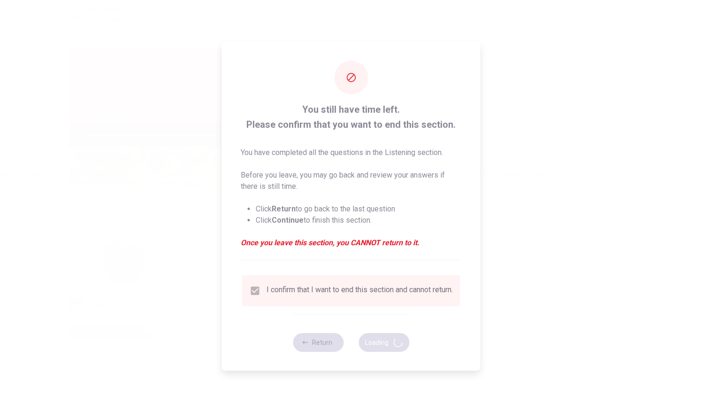
type input "94"
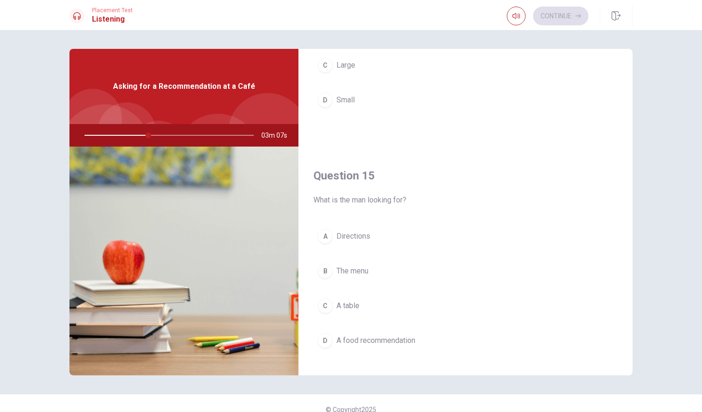
scroll to position [869, 0]
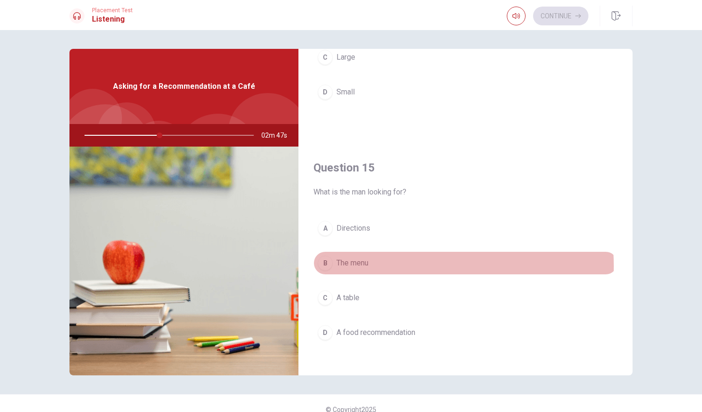
click at [387, 260] on button "B The menu" at bounding box center [465, 262] width 304 height 23
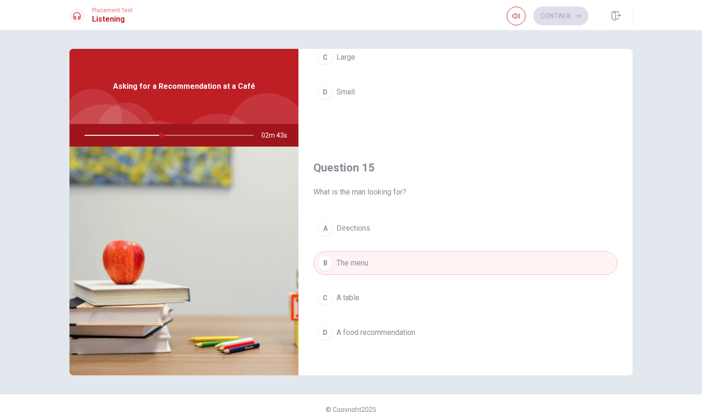
click at [629, 51] on div "Question 11 What does the woman recommend? A A mocha B An espresso C A pumpkin …" at bounding box center [350, 212] width 593 height 326
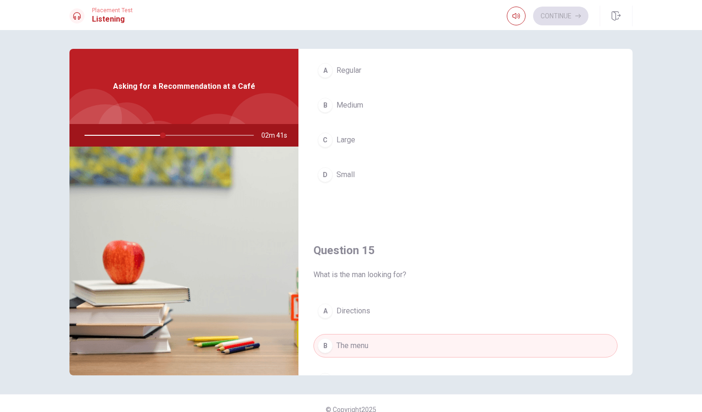
scroll to position [769, 0]
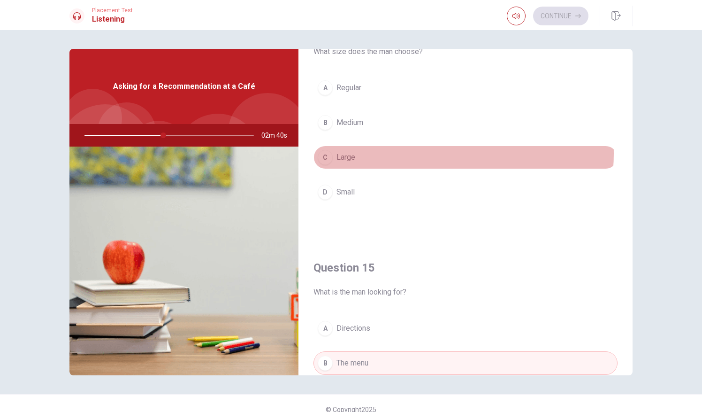
click at [431, 149] on button "C Large" at bounding box center [465, 156] width 304 height 23
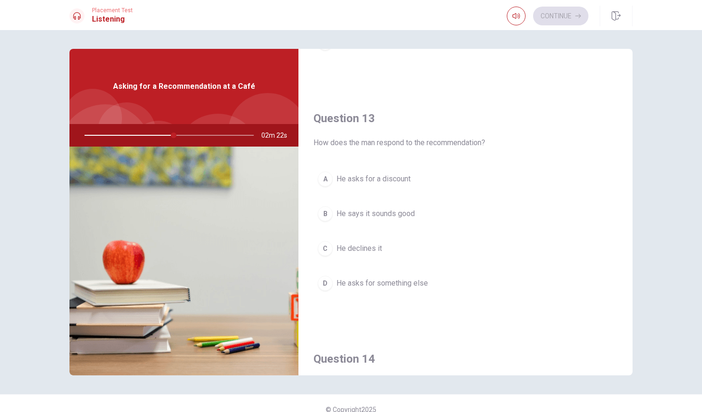
scroll to position [431, 0]
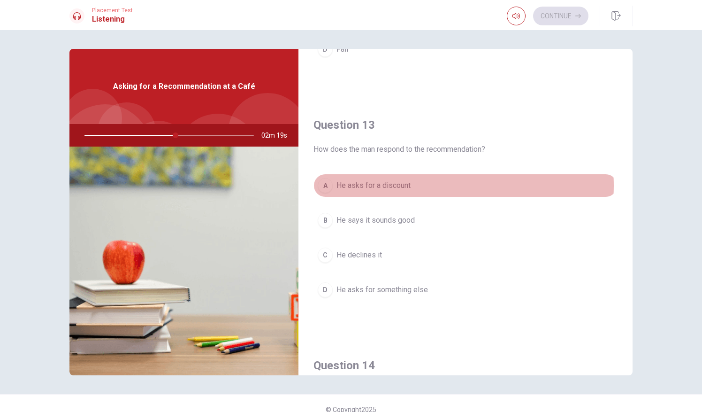
click at [438, 183] on button "A He asks for a discount" at bounding box center [465, 185] width 304 height 23
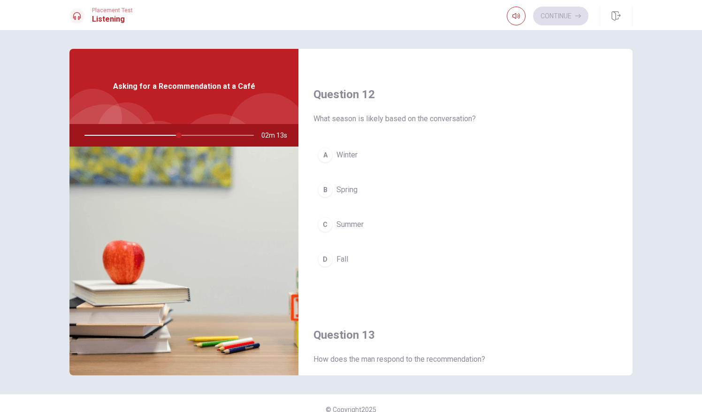
scroll to position [218, 0]
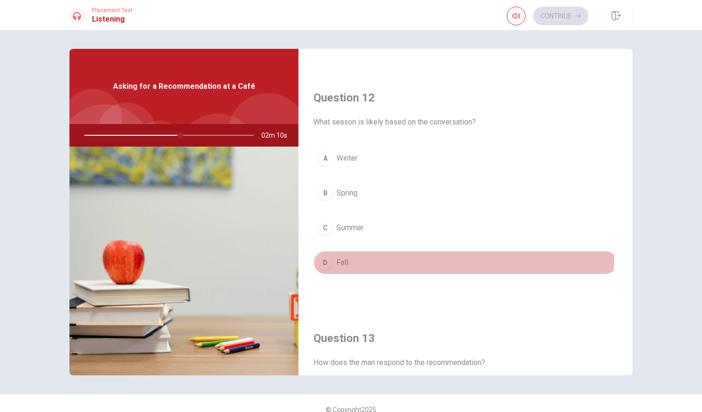
click at [354, 252] on button "D Fall" at bounding box center [465, 262] width 304 height 23
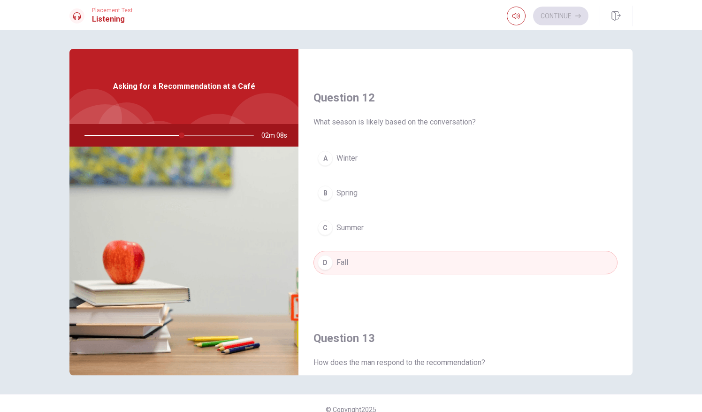
click at [572, 14] on div "Continue" at bounding box center [548, 16] width 82 height 19
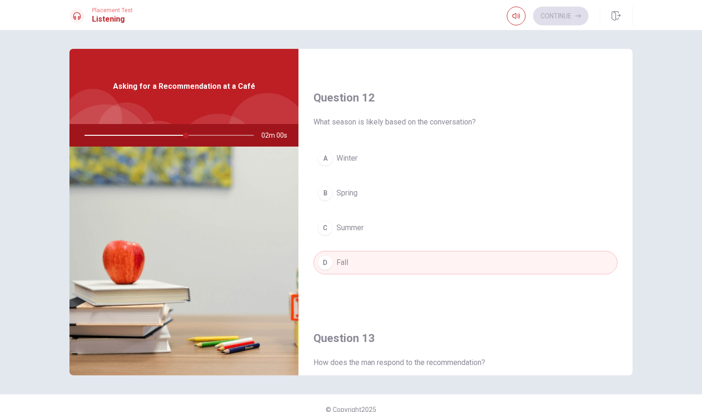
drag, startPoint x: 625, startPoint y: 51, endPoint x: 629, endPoint y: 52, distance: 4.9
click at [629, 52] on div "Question 11 What does the woman recommend? A A mocha B An espresso C A pumpkin …" at bounding box center [465, 212] width 334 height 326
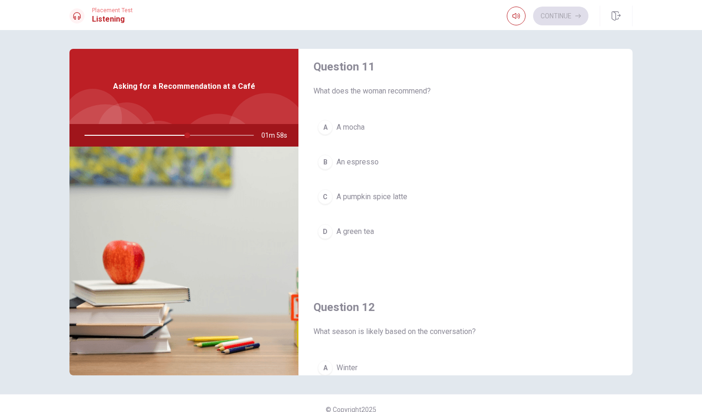
scroll to position [0, 0]
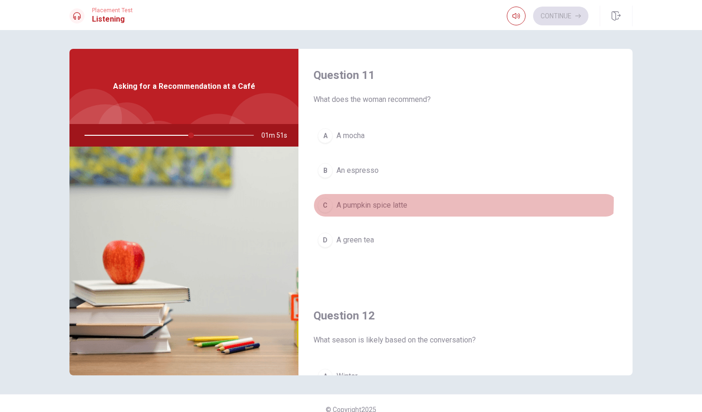
click at [379, 200] on span "A pumpkin spice latte" at bounding box center [371, 204] width 71 height 11
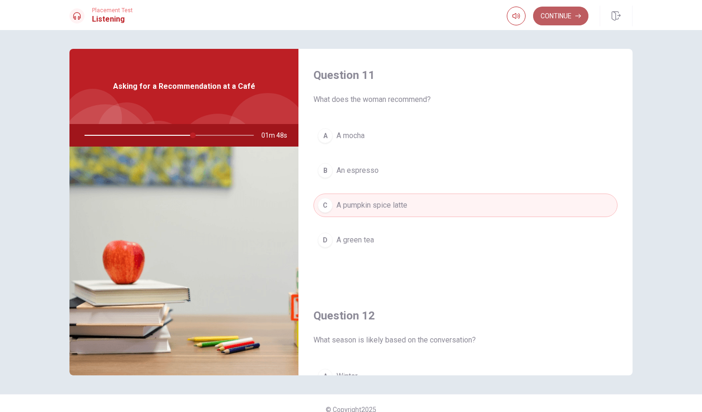
click at [561, 16] on button "Continue" at bounding box center [560, 16] width 55 height 19
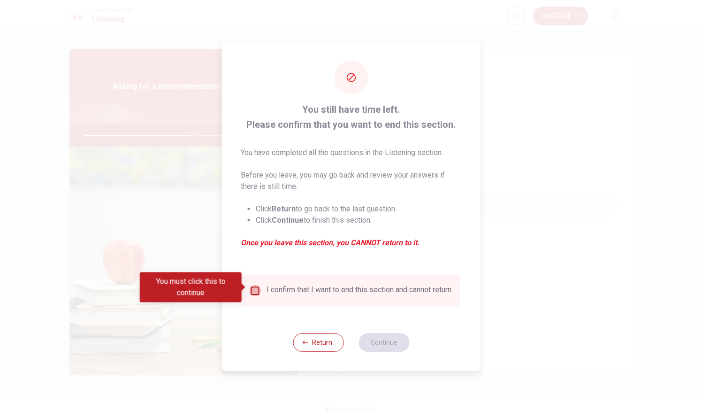
click at [252, 287] on input "You must click this to continue" at bounding box center [255, 290] width 11 height 11
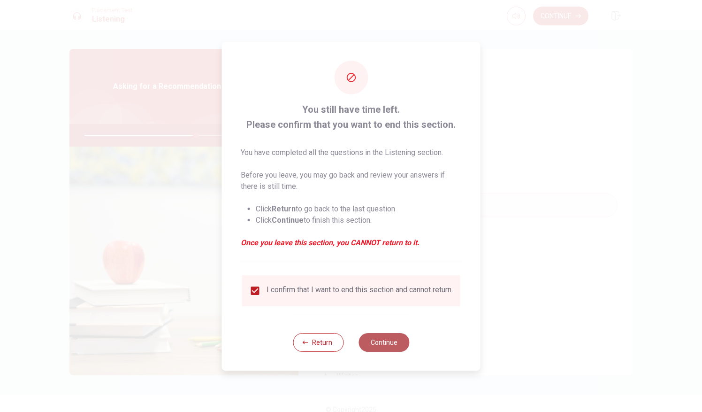
click at [374, 343] on button "Continue" at bounding box center [383, 342] width 51 height 19
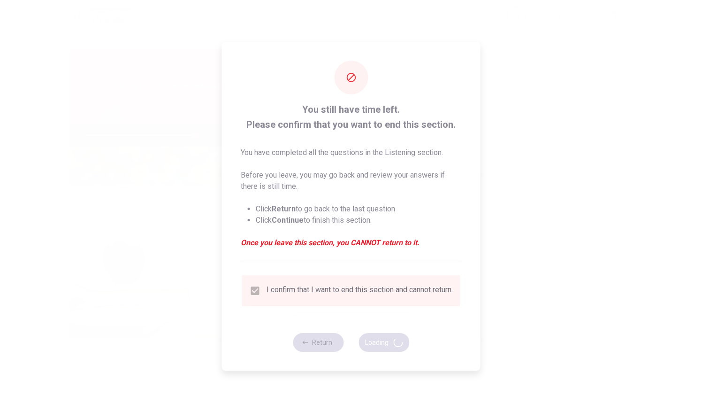
type input "66"
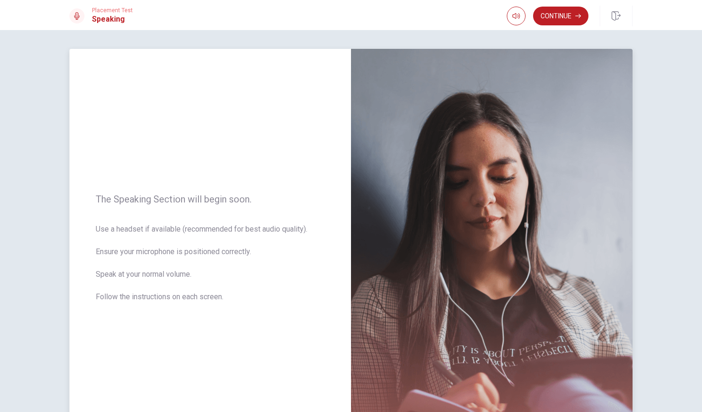
click at [246, 361] on div "The Speaking Section will begin soon. Use a headset if available (recommended f…" at bounding box center [210, 253] width 282 height 409
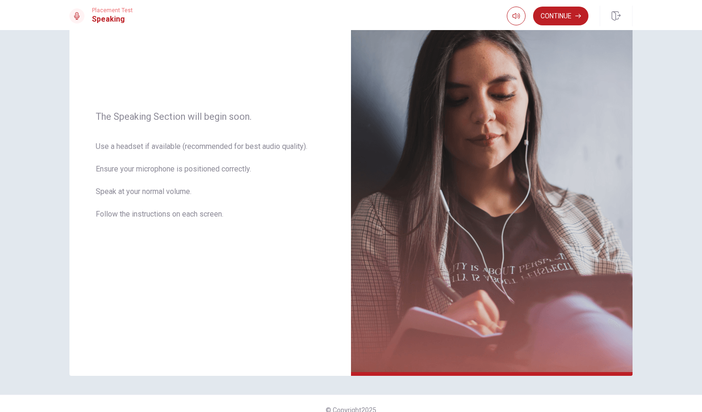
scroll to position [95, 0]
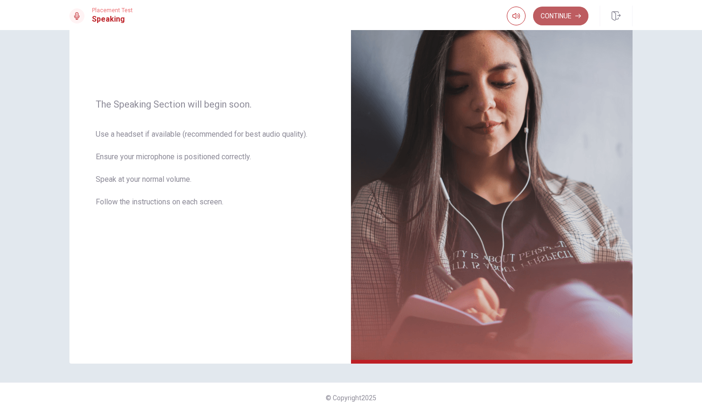
click at [555, 16] on button "Continue" at bounding box center [560, 16] width 55 height 19
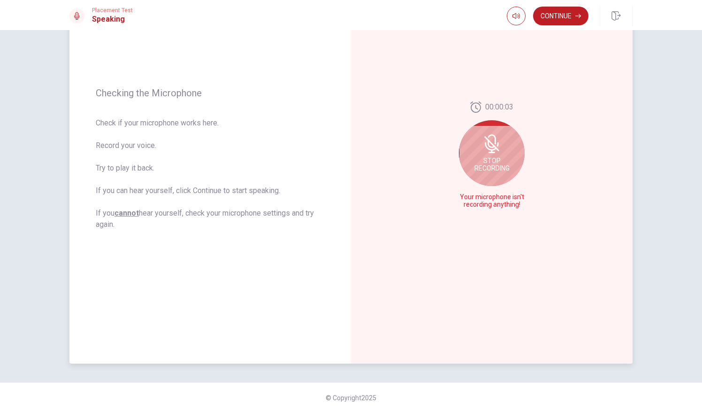
click at [485, 148] on icon at bounding box center [491, 146] width 12 height 8
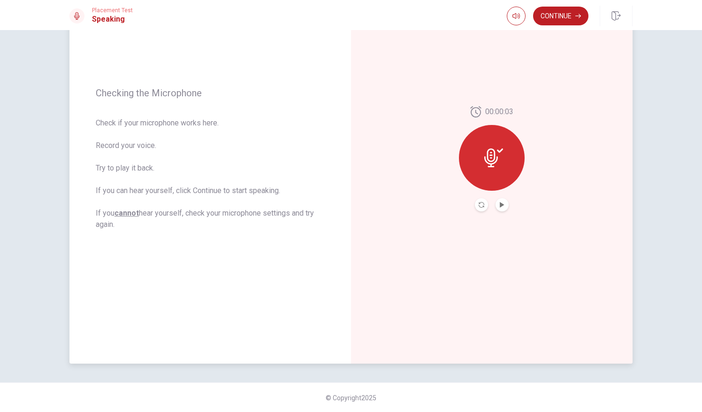
click at [494, 173] on div at bounding box center [492, 158] width 66 height 66
click at [501, 202] on icon "Play Audio" at bounding box center [502, 205] width 6 height 6
click at [501, 202] on icon "Pause Audio" at bounding box center [502, 205] width 5 height 6
click at [563, 21] on button "Continue" at bounding box center [560, 16] width 55 height 19
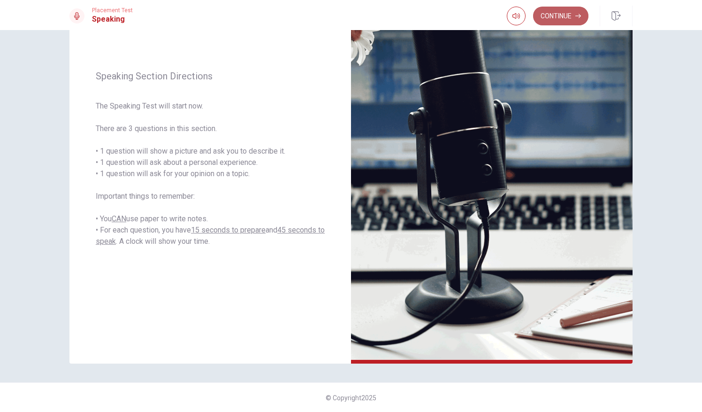
click at [558, 14] on button "Continue" at bounding box center [560, 16] width 55 height 19
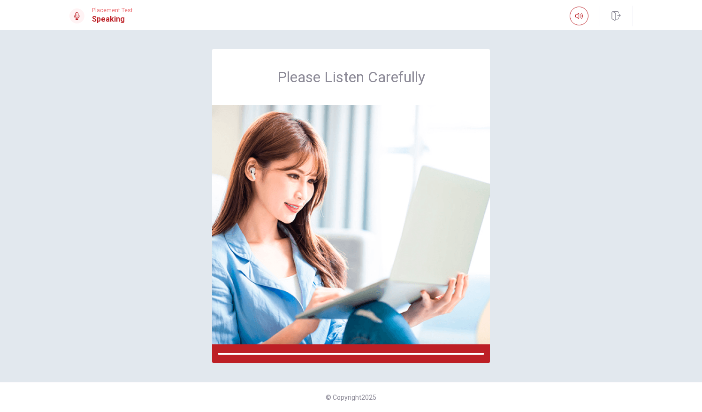
scroll to position [0, 0]
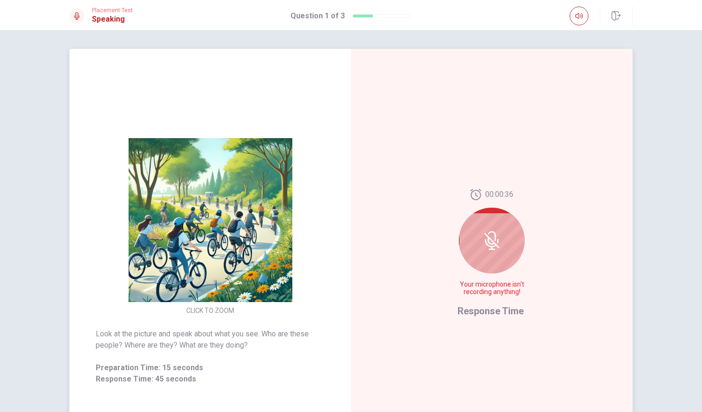
click at [509, 263] on div at bounding box center [492, 240] width 66 height 66
click at [482, 246] on icon at bounding box center [491, 240] width 19 height 19
click at [489, 243] on icon at bounding box center [492, 240] width 8 height 8
click at [497, 239] on icon at bounding box center [498, 241] width 2 height 4
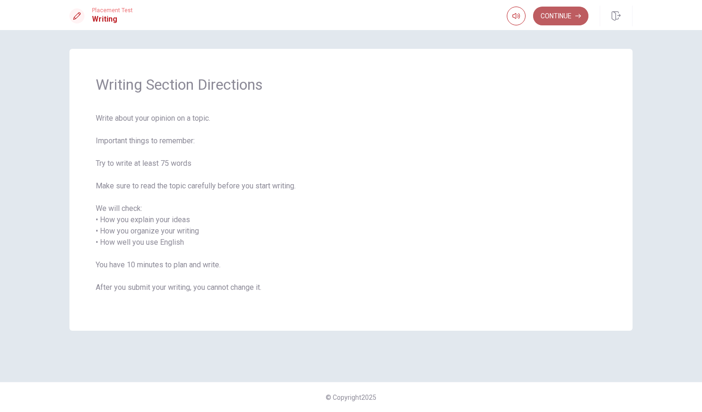
click at [571, 18] on button "Continue" at bounding box center [560, 16] width 55 height 19
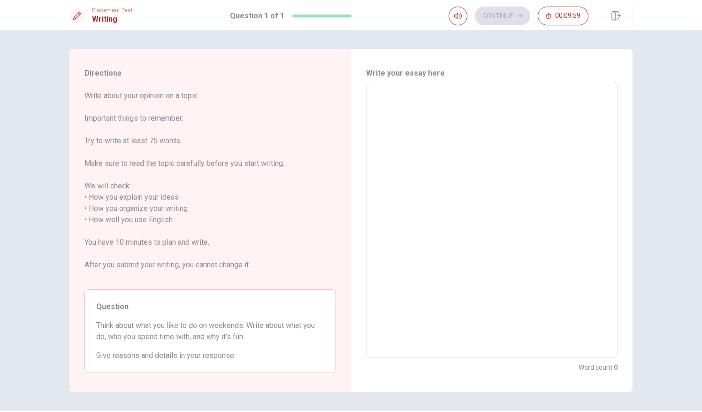
click at [451, 130] on textarea at bounding box center [492, 220] width 238 height 260
type textarea "g"
type textarea "x"
type textarea "go"
type textarea "x"
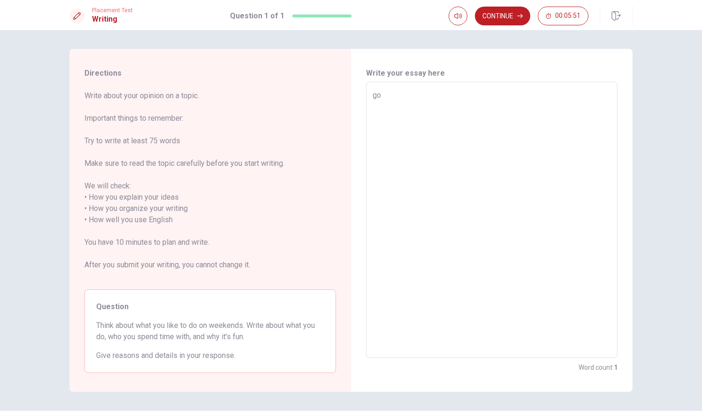
type textarea "gou"
type textarea "x"
type textarea "gout"
type textarea "x"
type textarea "goutu"
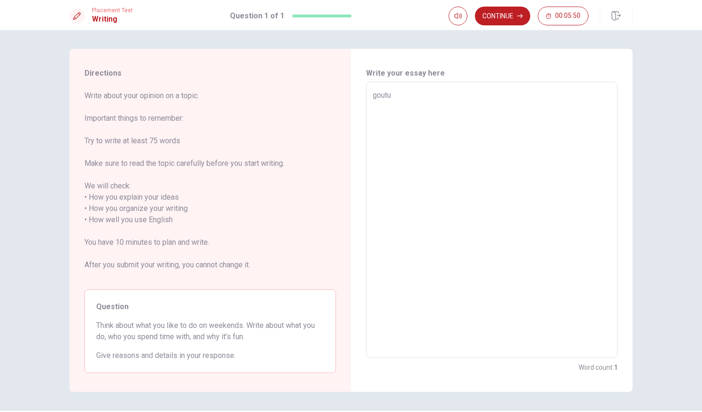
type textarea "x"
type textarea "goutuu"
type textarea "x"
type textarea "goutu"
type textarea "x"
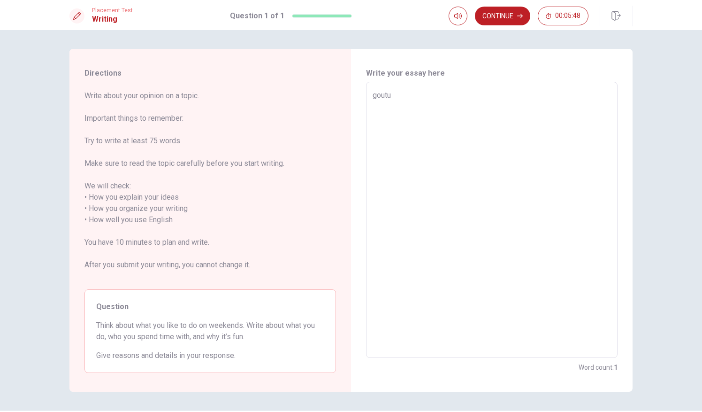
type textarea "gout"
type textarea "x"
type textarea "gou"
type textarea "x"
type textarea "go"
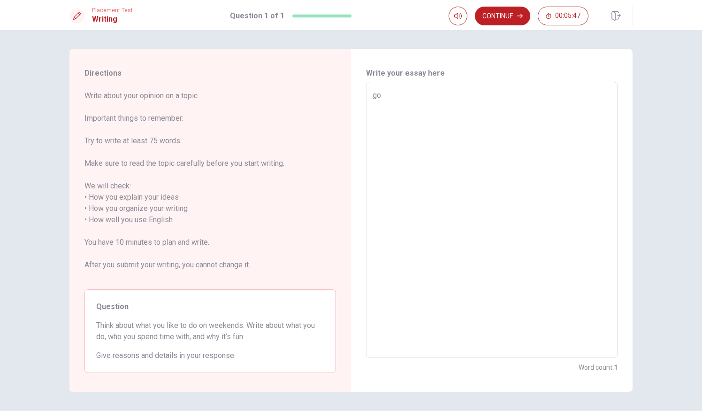
type textarea "x"
type textarea "g"
type textarea "x"
type textarea "i"
type textarea "x"
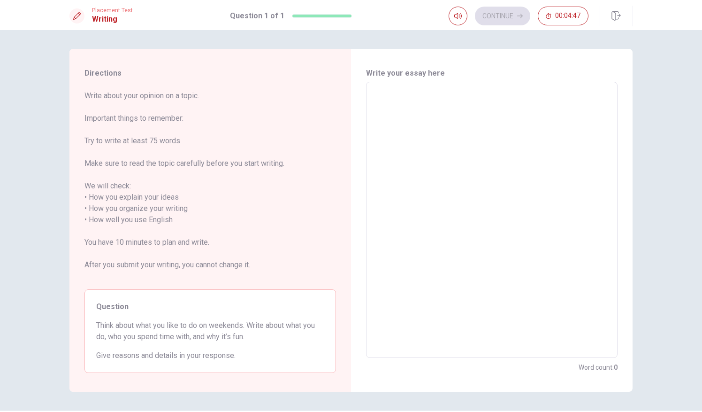
type textarea "I"
type textarea "x"
type textarea "I"
type textarea "x"
type textarea "I a"
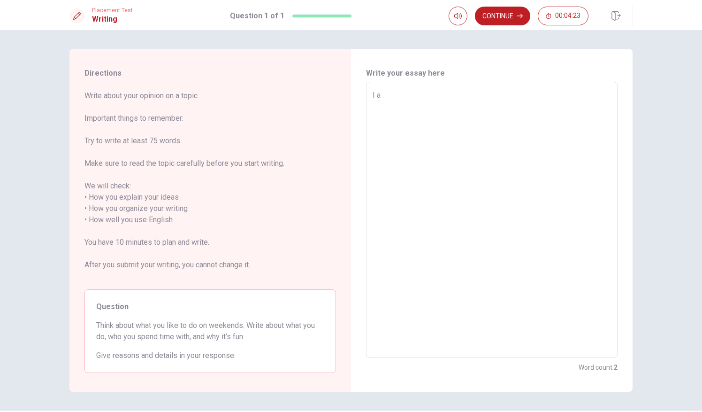
type textarea "x"
type textarea "I an"
type textarea "x"
type textarea "I a"
type textarea "x"
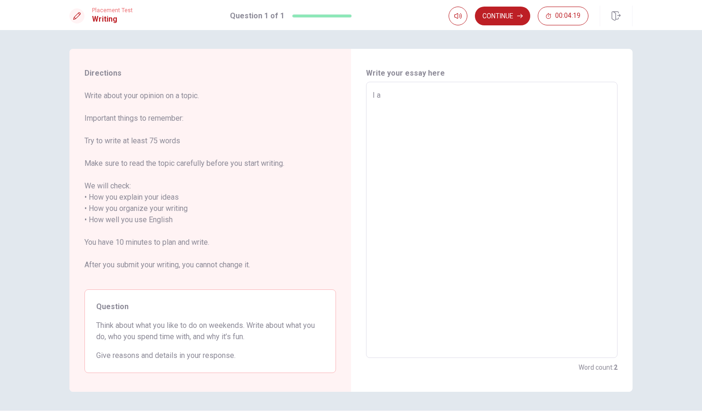
type textarea "I am"
type textarea "x"
type textarea "I amn"
type textarea "x"
type textarea "I amn"
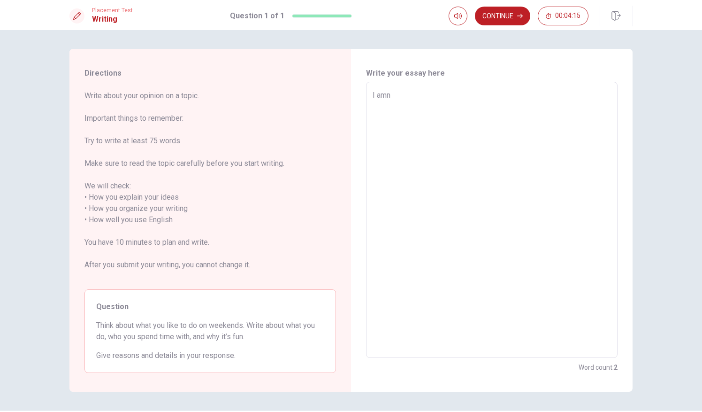
type textarea "x"
type textarea "I am"
type textarea "x"
type textarea "I am"
type textarea "x"
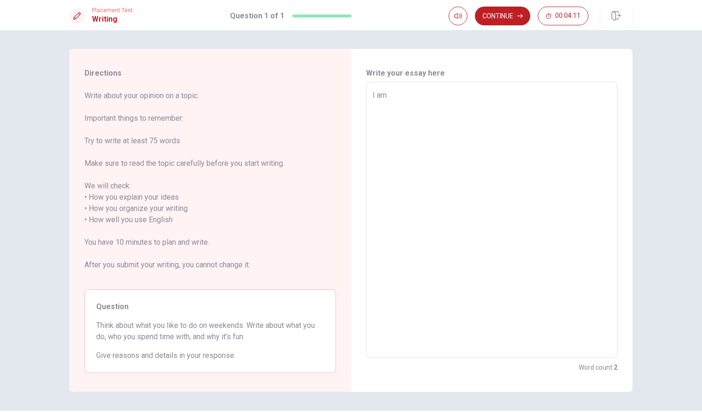
type textarea "I am"
type textarea "x"
type textarea "I a"
type textarea "x"
type textarea "I"
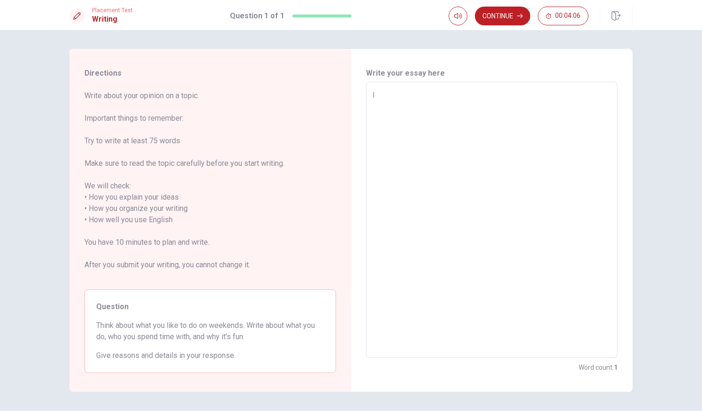
type textarea "x"
type textarea "I w"
type textarea "x"
type textarea "I we"
type textarea "x"
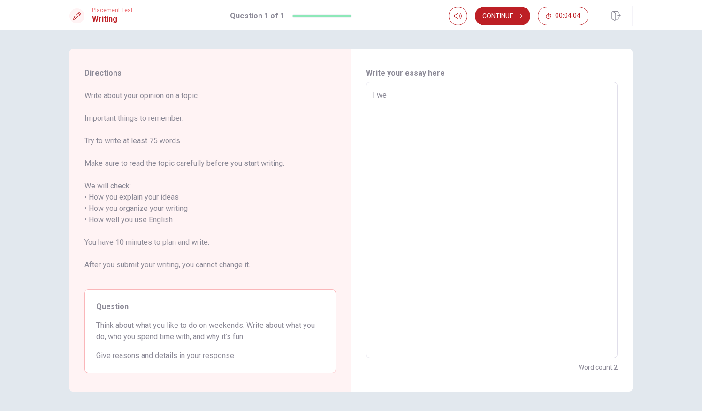
type textarea "I wen"
type textarea "x"
type textarea "I went"
type textarea "x"
type textarea "I wento"
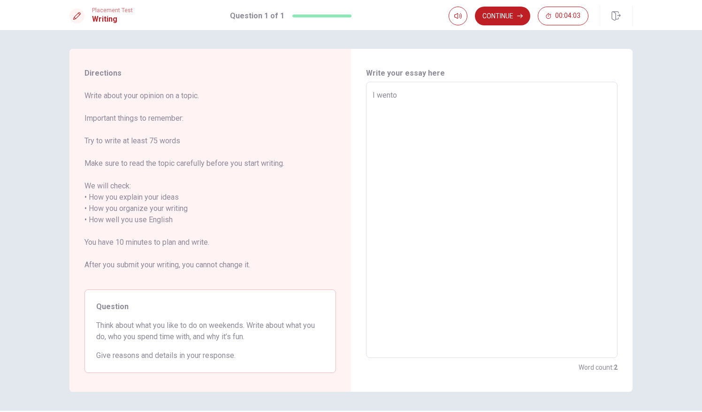
type textarea "x"
type textarea "I wento"
type textarea "x"
type textarea "I wento"
type textarea "x"
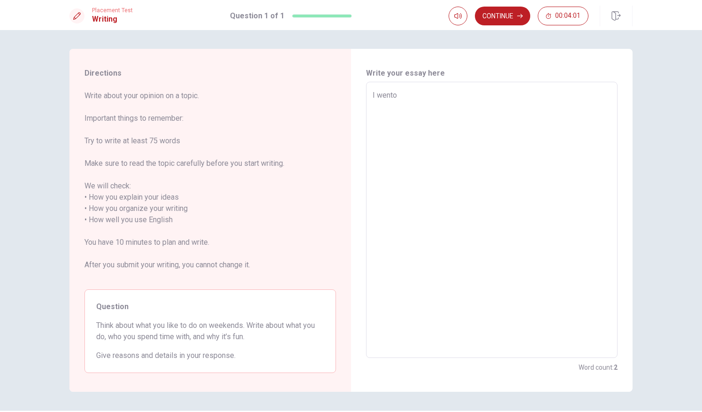
type textarea "I went"
type textarea "x"
type textarea "I went"
type textarea "x"
type textarea "I went t"
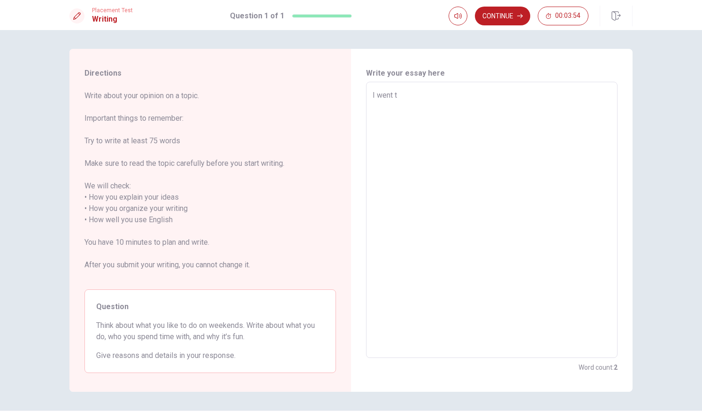
type textarea "x"
type textarea "I went to"
type textarea "x"
type textarea "I went ton"
type textarea "x"
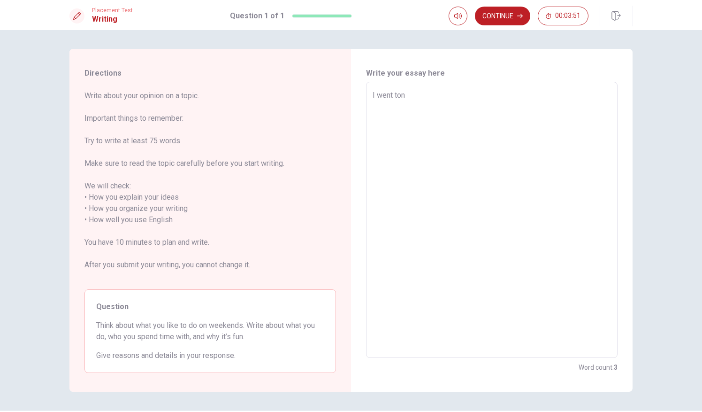
type textarea "I went ton"
type textarea "x"
type textarea "I went to"
type textarea "x"
type textarea "I went to"
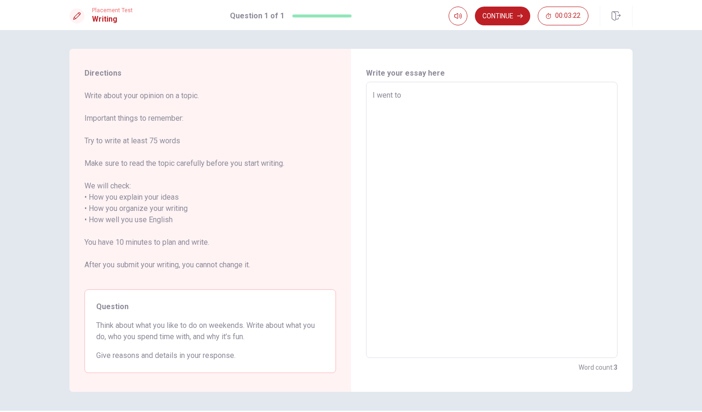
type textarea "x"
type textarea "I went to p"
type textarea "x"
type textarea "I went to [GEOGRAPHIC_DATA]"
type textarea "x"
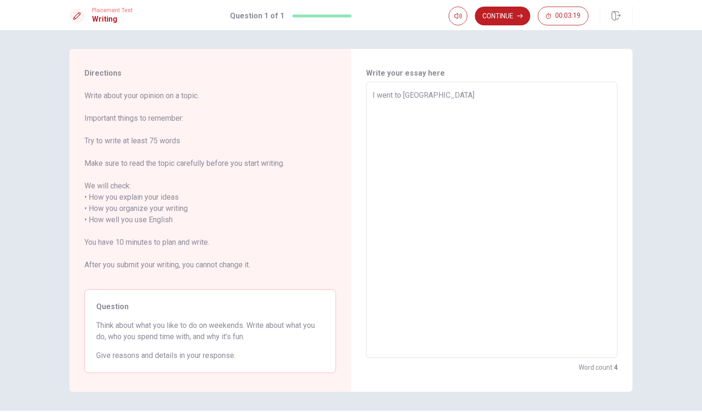
type textarea "I went to par"
type textarea "x"
type textarea "I went to part"
type textarea "x"
type textarea "I went to party"
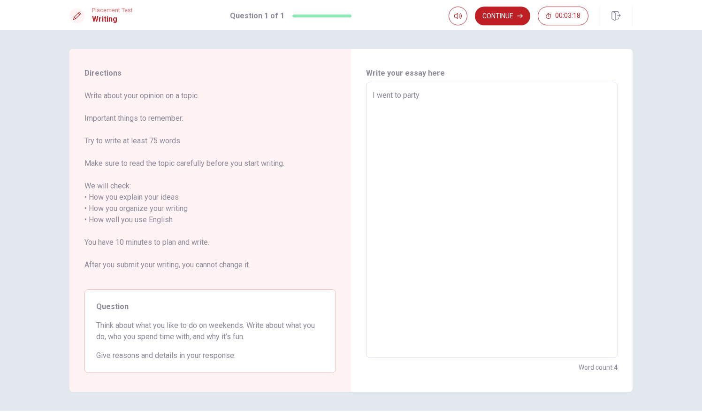
type textarea "x"
type textarea "I went to party."
type textarea "x"
type textarea "I went to party"
type textarea "x"
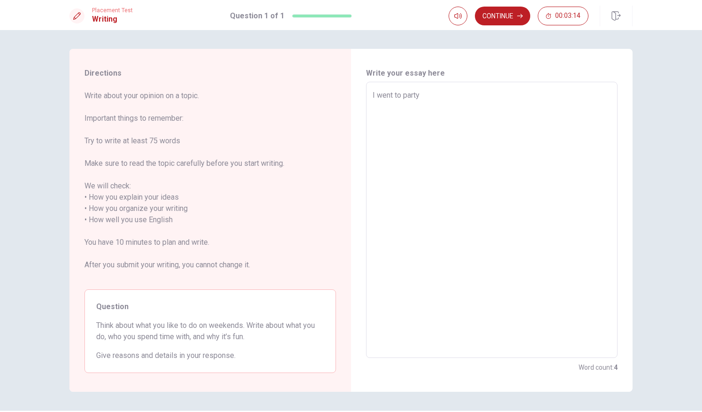
type textarea "I went to part"
type textarea "x"
type textarea "I went to par"
type textarea "x"
type textarea "I went to [GEOGRAPHIC_DATA]"
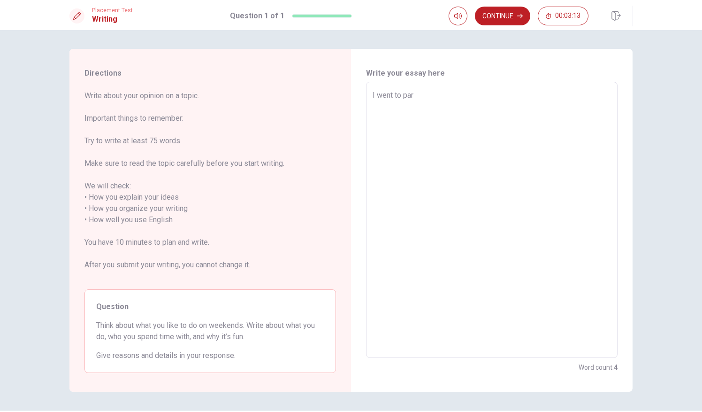
type textarea "x"
type textarea "I went to p"
type textarea "x"
type textarea "I went to"
type textarea "x"
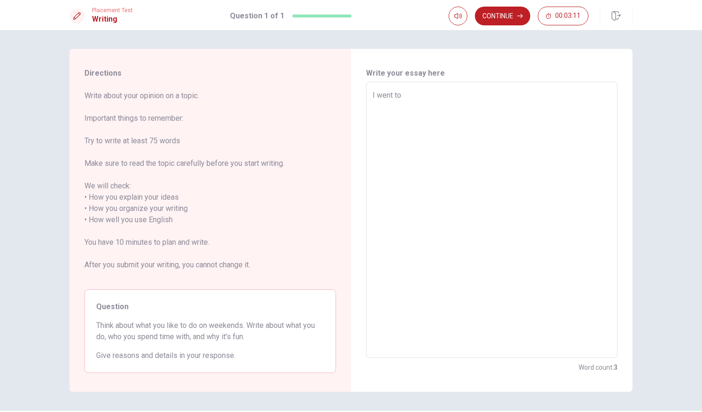
type textarea "I went to f"
type textarea "x"
type textarea "I went to fe"
type textarea "x"
type textarea "I went to [GEOGRAPHIC_DATA]"
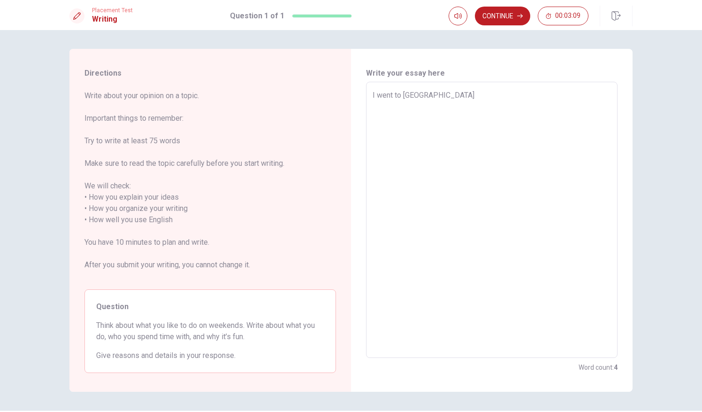
type textarea "x"
type textarea "I went to [GEOGRAPHIC_DATA]"
type textarea "x"
type textarea "I went to [GEOGRAPHIC_DATA]"
type textarea "x"
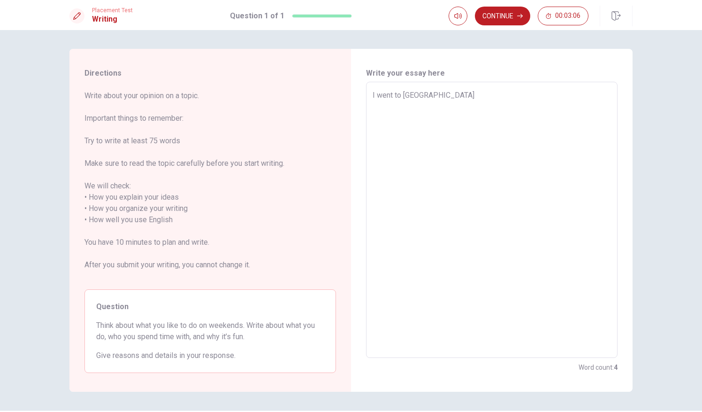
type textarea "I went to [GEOGRAPHIC_DATA]"
type textarea "x"
type textarea "I went to [GEOGRAPHIC_DATA]"
type textarea "x"
type textarea "I went to fest"
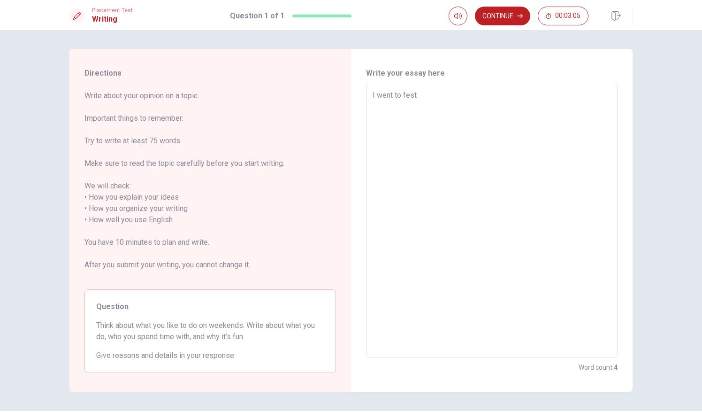
type textarea "x"
type textarea "I went to festi"
type textarea "x"
type textarea "I went to fest"
type textarea "x"
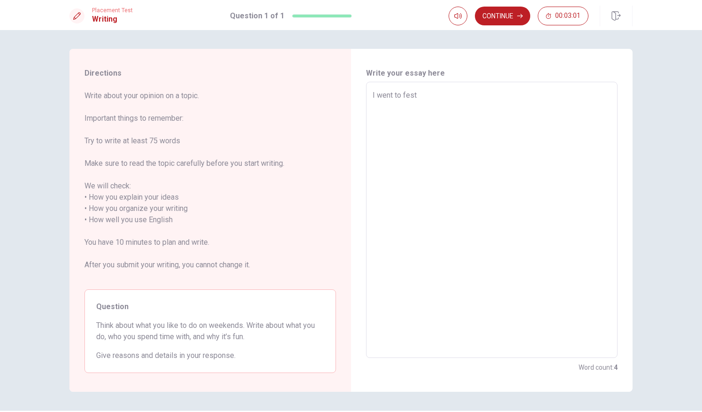
type textarea "I went to festi"
type textarea "x"
type textarea "I went to festib"
type textarea "x"
type textarea "I went to festiba"
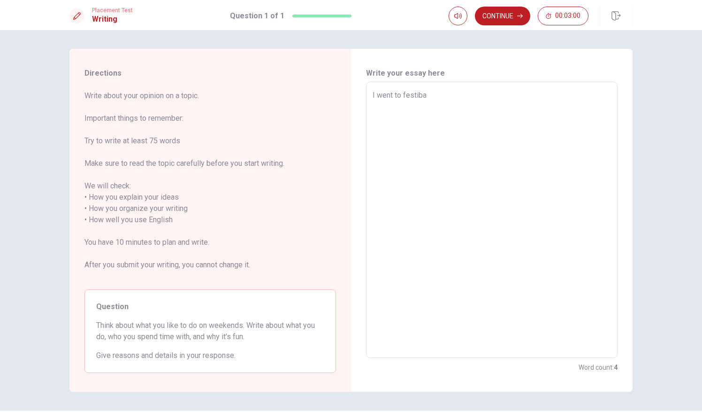
type textarea "x"
type textarea "I went to festibai"
type textarea "x"
type textarea "I went to festiba"
type textarea "x"
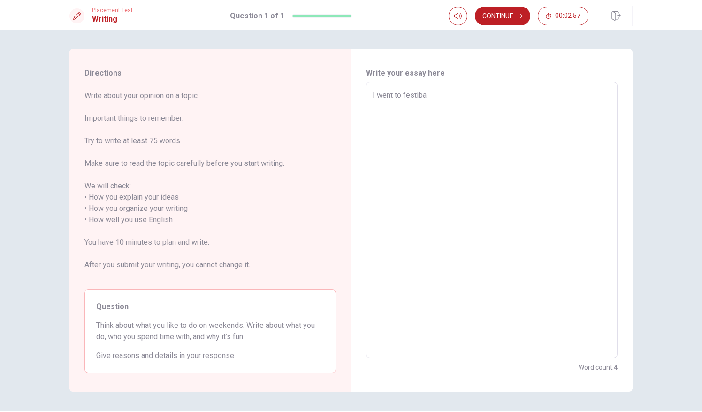
type textarea "I went to festibal"
type textarea "x"
type textarea "I went to festibal/"
type textarea "x"
type textarea "I went to festibal"
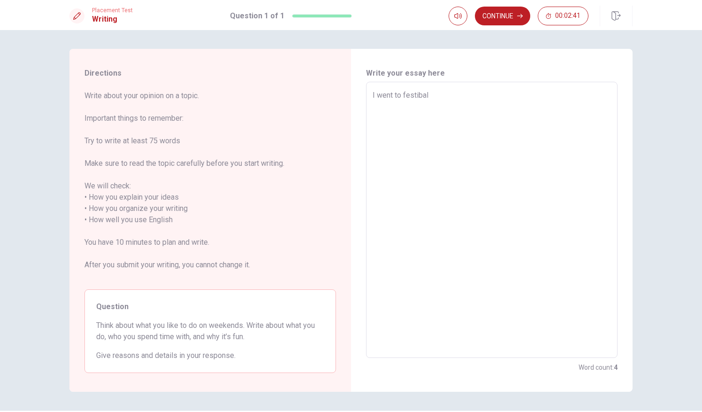
type textarea "x"
type textarea "I went to festibal,"
type textarea "x"
type textarea "I went to festibal"
type textarea "x"
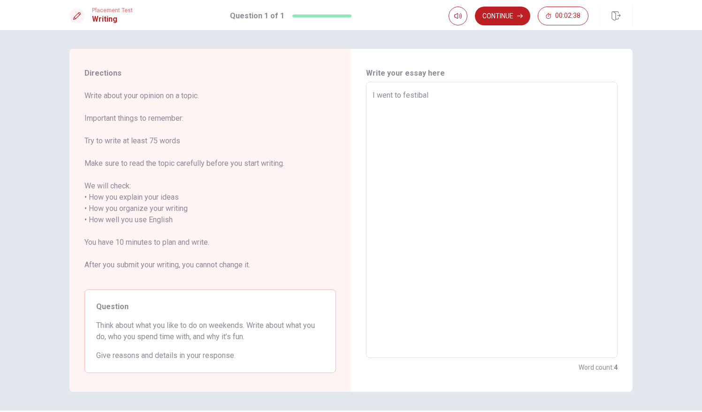
type textarea "I went to festibal/"
type textarea "x"
type textarea "I went to festibal"
type textarea "x"
type textarea "I went to festibal."
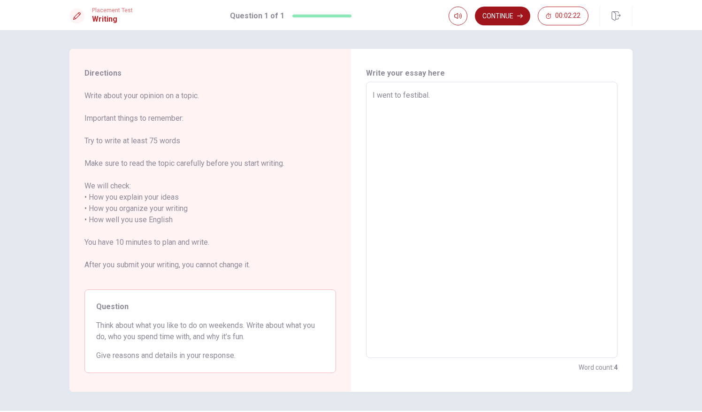
type textarea "x"
type textarea "I went to festibal."
click at [512, 22] on button "Continue" at bounding box center [502, 16] width 55 height 19
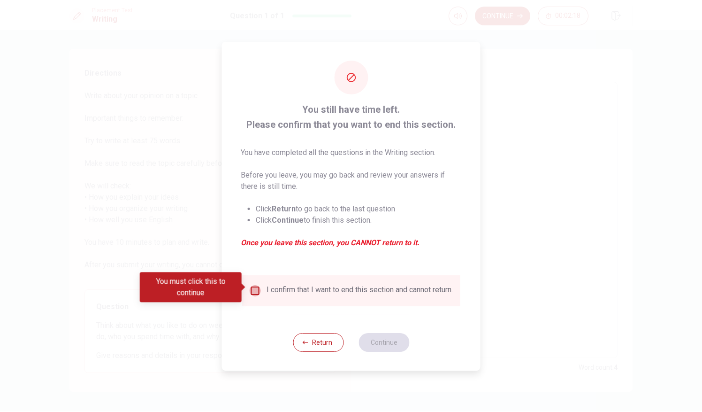
click at [254, 291] on input "You must click this to continue" at bounding box center [255, 290] width 11 height 11
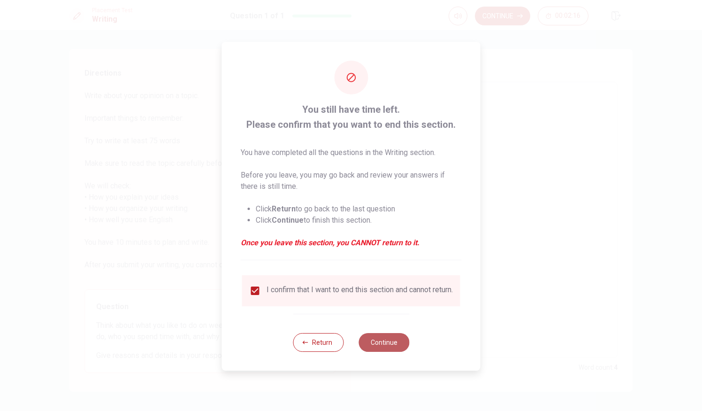
click at [385, 350] on button "Continue" at bounding box center [383, 342] width 51 height 19
type textarea "x"
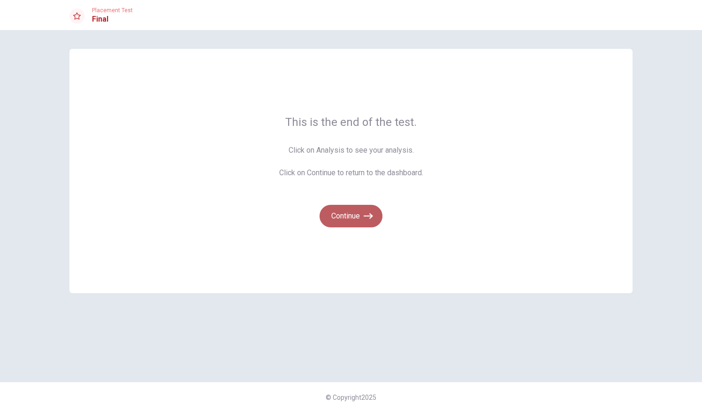
click at [342, 208] on button "Continue" at bounding box center [351, 216] width 63 height 23
